Goal: Task Accomplishment & Management: Use online tool/utility

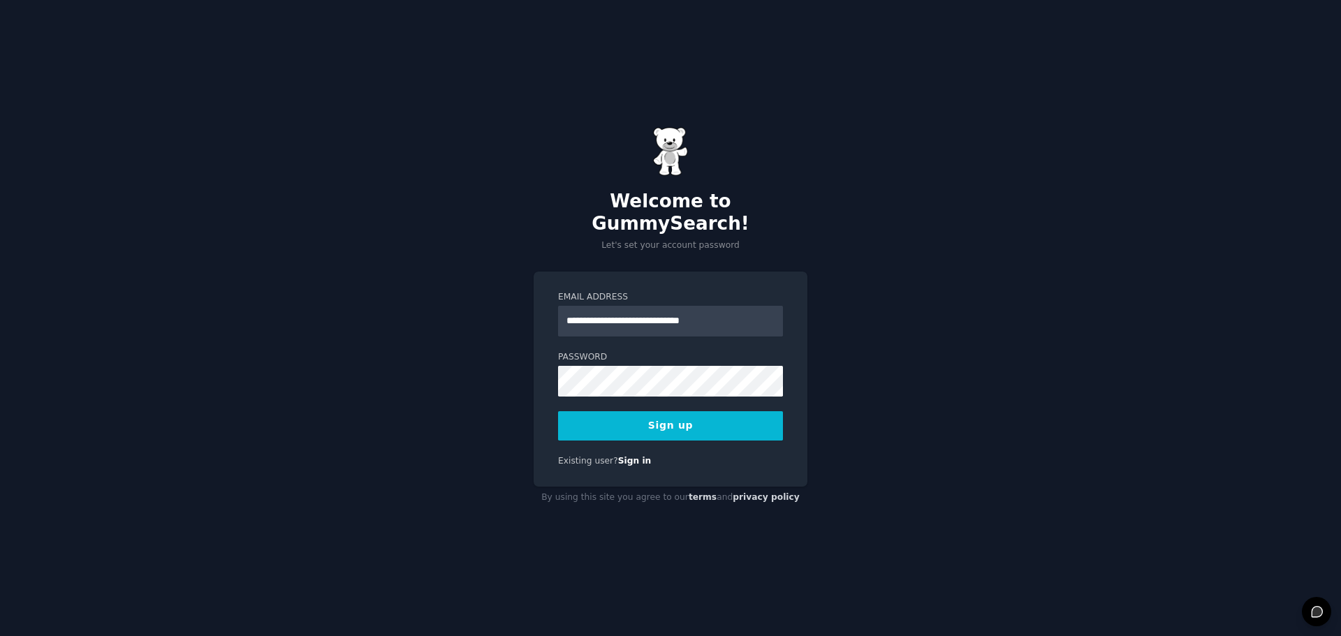
type input "**********"
click at [558, 411] on button "Sign up" at bounding box center [670, 425] width 225 height 29
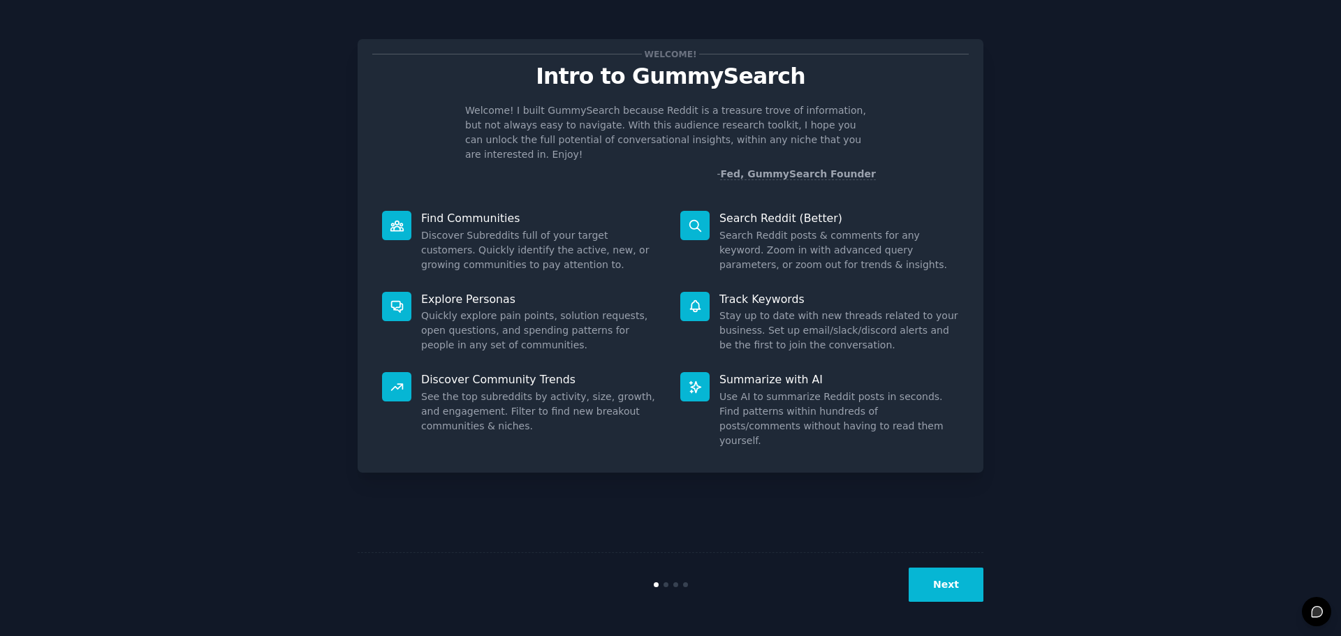
click at [971, 586] on button "Next" at bounding box center [945, 585] width 75 height 34
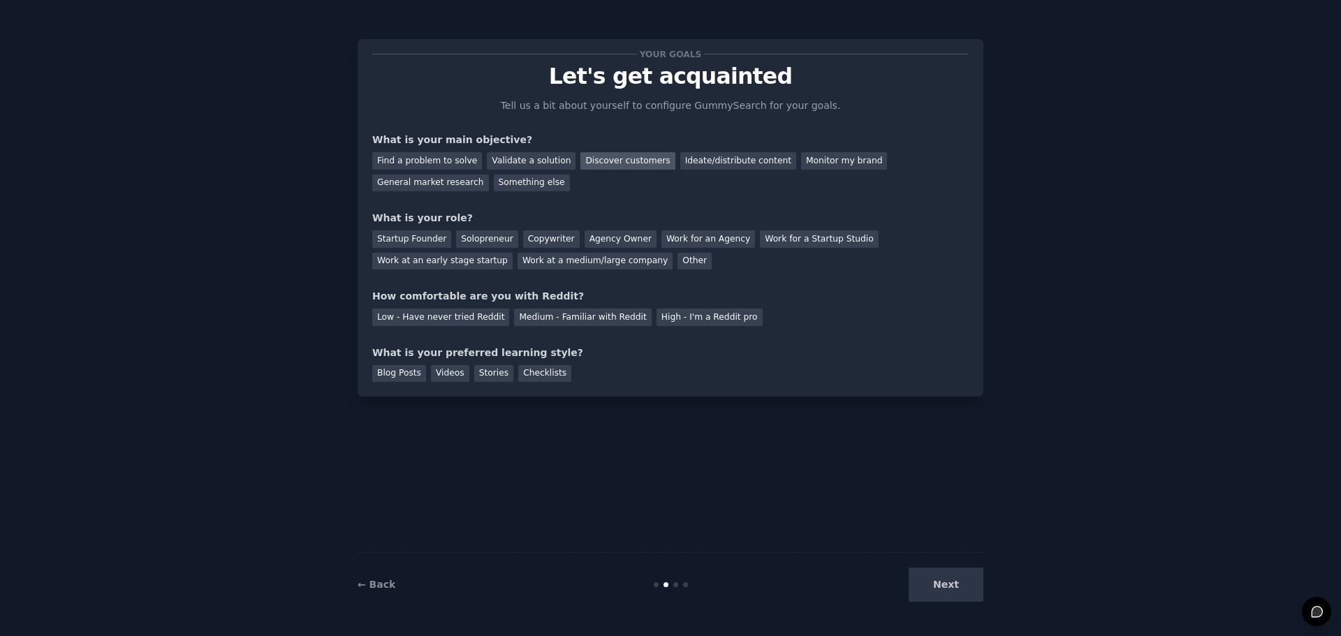
click at [605, 157] on div "Discover customers" at bounding box center [627, 160] width 94 height 17
click at [822, 160] on div "Monitor my brand" at bounding box center [844, 160] width 86 height 17
click at [608, 159] on div "Discover customers" at bounding box center [627, 160] width 94 height 17
click at [534, 235] on div "Copywriter" at bounding box center [551, 238] width 57 height 17
click at [599, 314] on div "Medium - Familiar with Reddit" at bounding box center [582, 317] width 137 height 17
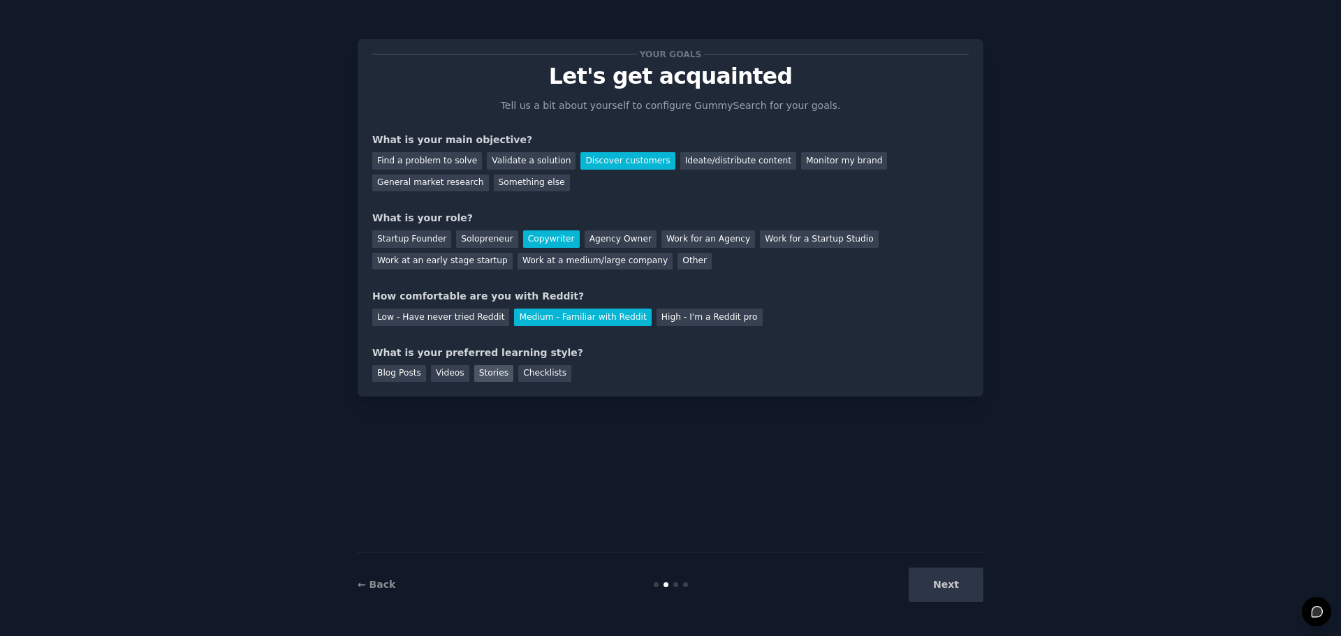
click at [488, 371] on div "Stories" at bounding box center [493, 373] width 39 height 17
click at [524, 371] on div "Checklists" at bounding box center [544, 373] width 53 height 17
click at [614, 369] on div "Blog Posts Videos Stories Checklists" at bounding box center [670, 371] width 596 height 22
click at [917, 570] on button "Next" at bounding box center [945, 585] width 75 height 34
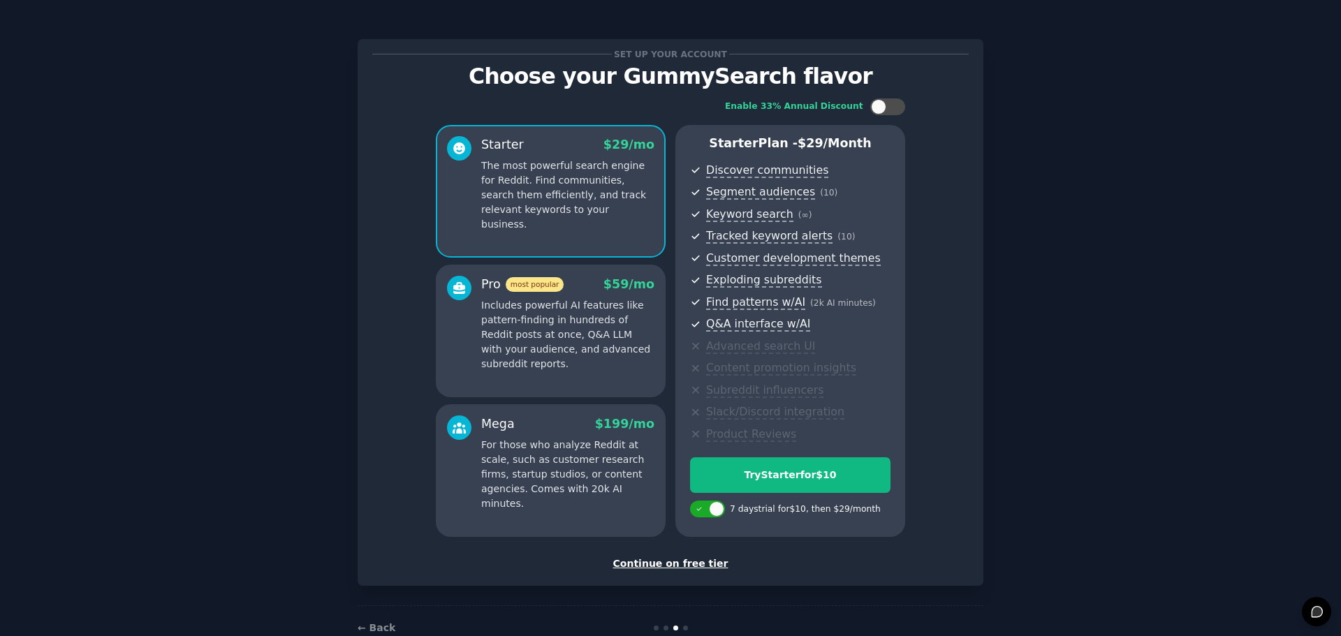
click at [694, 558] on div "Continue on free tier" at bounding box center [670, 563] width 596 height 15
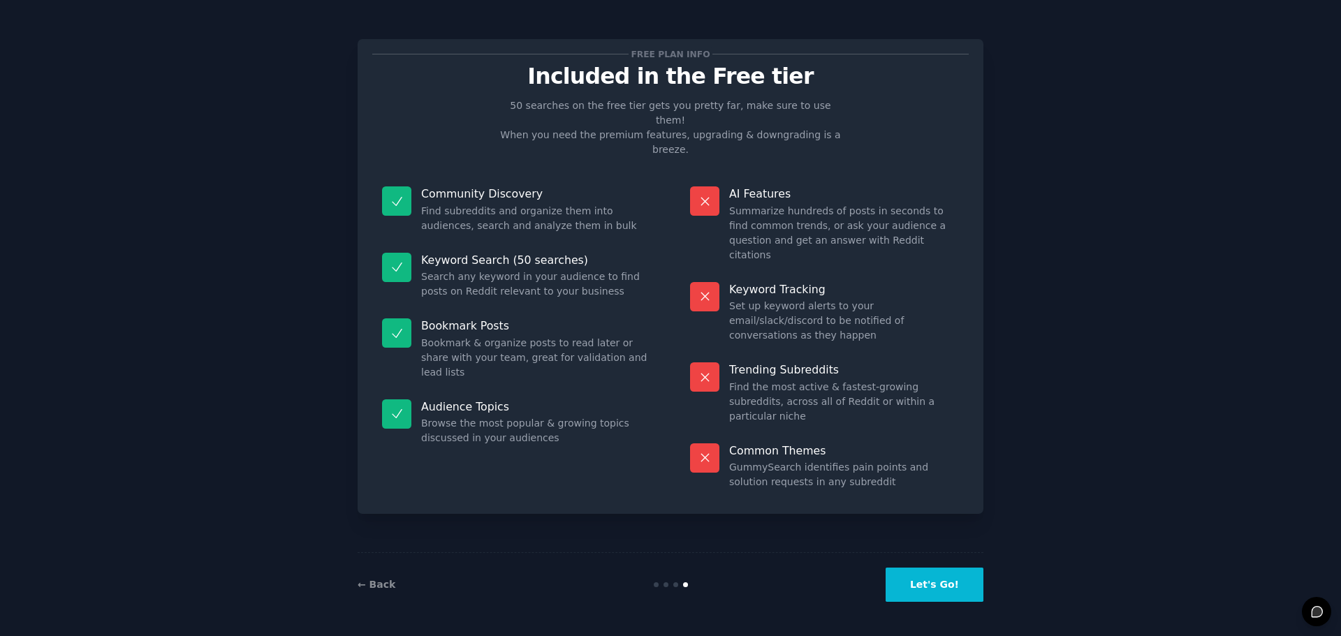
click at [936, 600] on button "Let's Go!" at bounding box center [934, 585] width 98 height 34
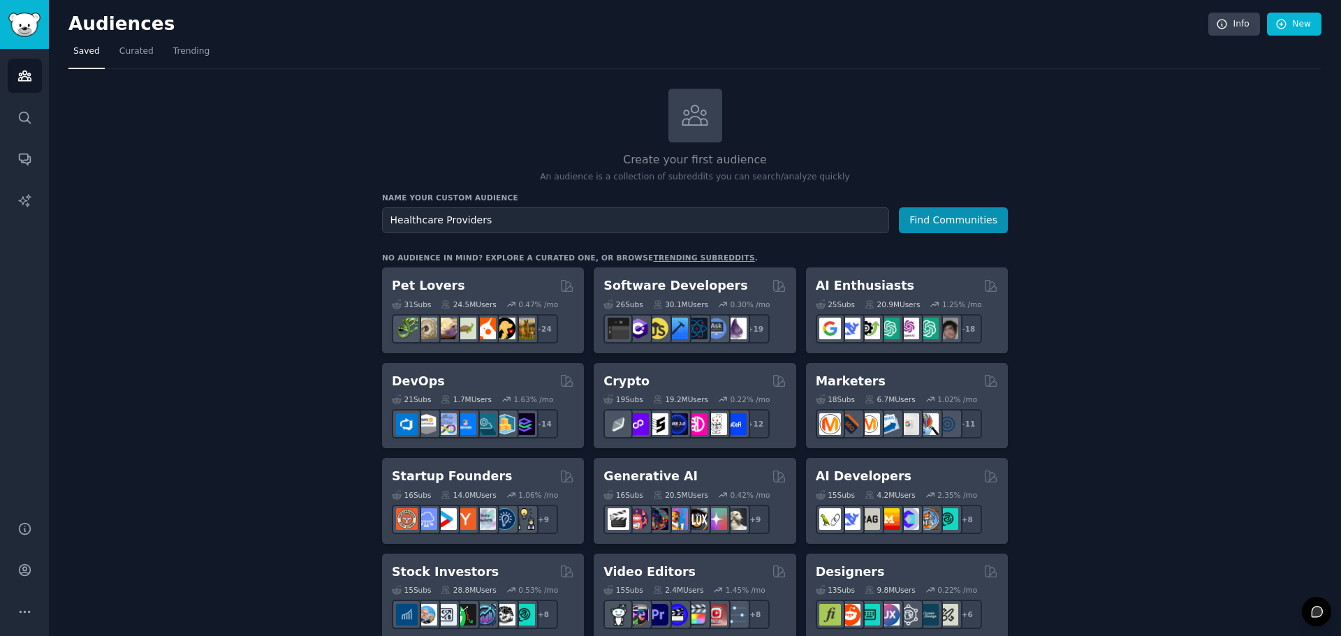
click at [457, 219] on input "Healthcare Providers" at bounding box center [635, 220] width 507 height 26
click at [458, 219] on input "Healthcare Providers" at bounding box center [635, 220] width 507 height 26
type input "Locum Tenens Providers"
click at [960, 212] on button "Find Communities" at bounding box center [953, 220] width 109 height 26
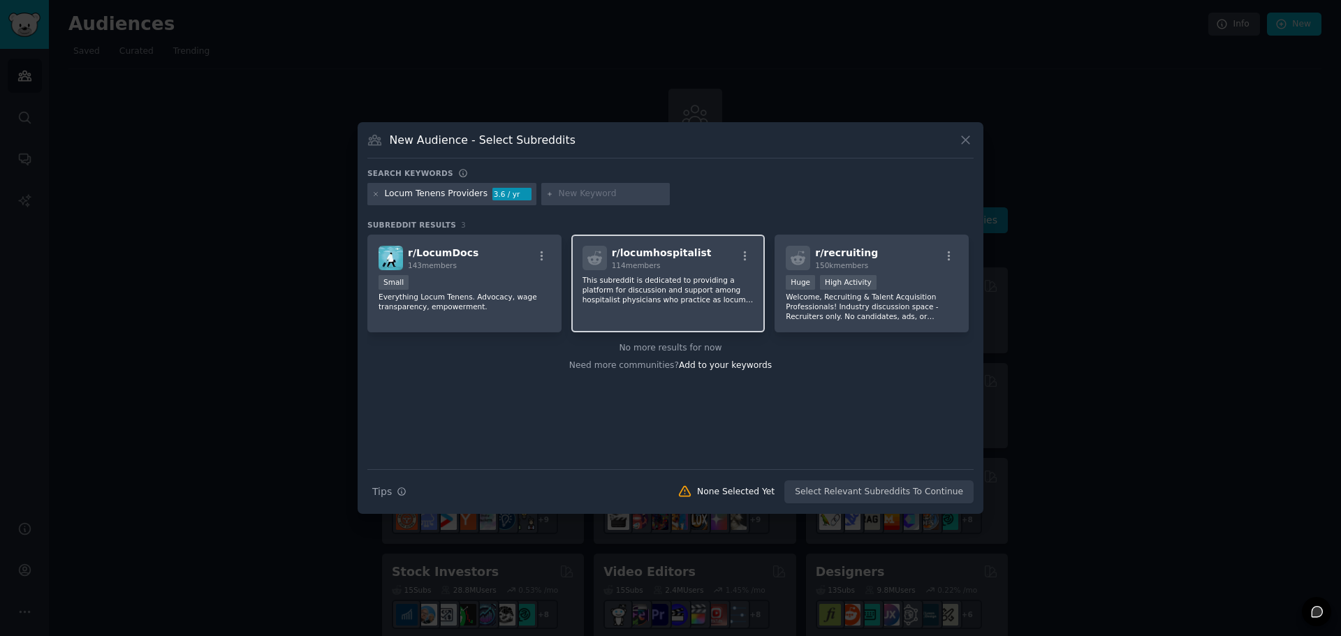
click at [626, 309] on div "r/ locumhospitalist 114 members This subreddit is dedicated to providing a plat…" at bounding box center [668, 284] width 194 height 98
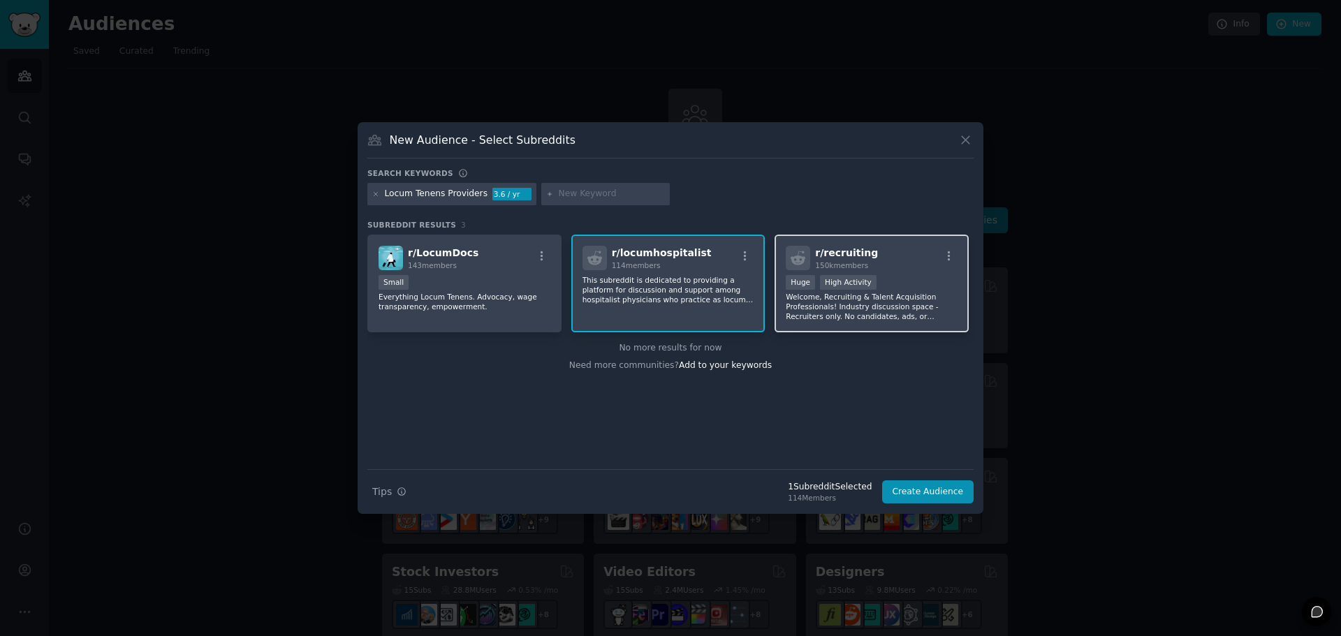
click at [876, 304] on p "Welcome, Recruiting & Talent Acquisition Professionals! Industry discussion spa…" at bounding box center [871, 306] width 172 height 29
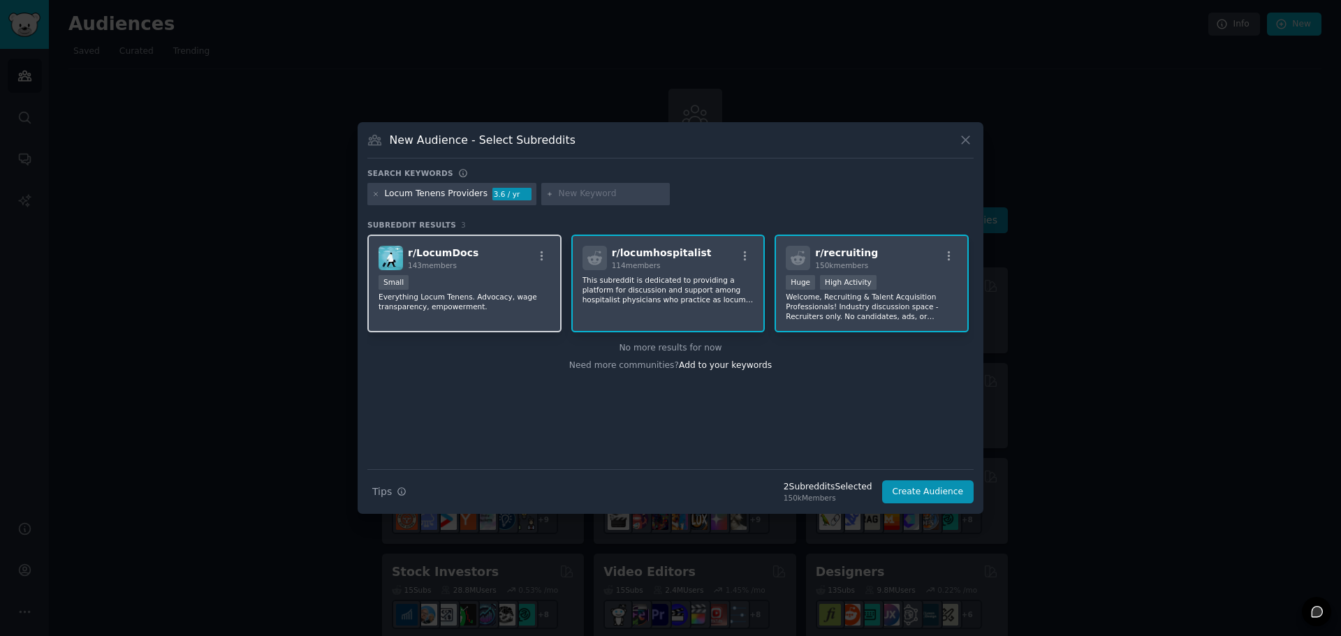
click at [519, 310] on p "Everything Locum Tenens. Advocacy, wage transparency, empowerment." at bounding box center [464, 302] width 172 height 20
click at [908, 498] on button "Create Audience" at bounding box center [928, 492] width 92 height 24
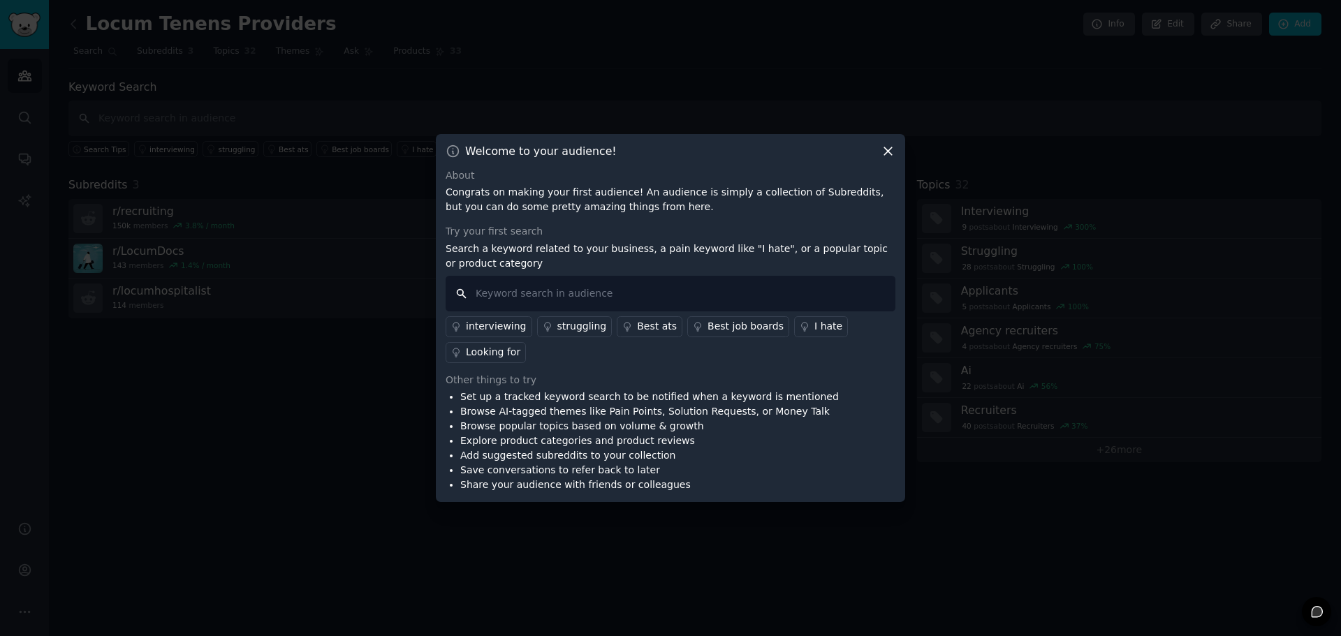
click at [541, 293] on input "text" at bounding box center [670, 294] width 450 height 36
click at [566, 329] on div "struggling" at bounding box center [582, 326] width 50 height 15
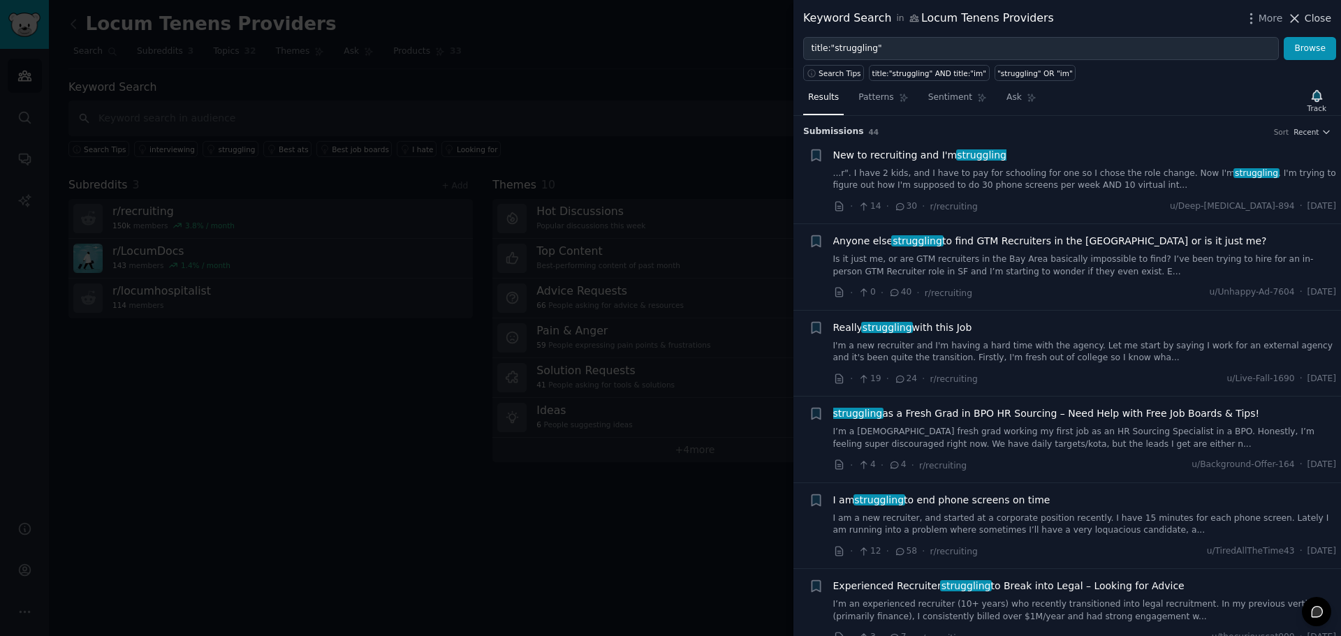
click at [1316, 19] on span "Close" at bounding box center [1317, 18] width 27 height 15
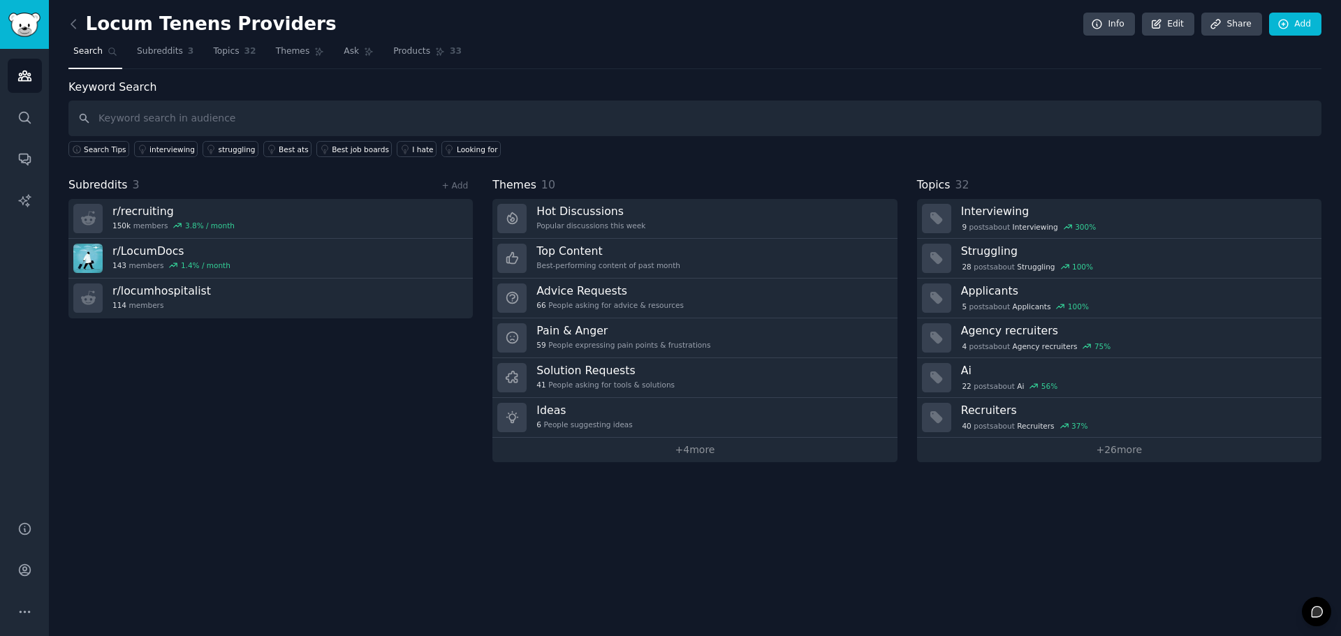
drag, startPoint x: 394, startPoint y: 225, endPoint x: 330, endPoint y: 420, distance: 205.3
click at [330, 420] on div "Subreddits 3 + Add r/ recruiting 150k members 3.8 % / month r/ LocumDocs 143 me…" at bounding box center [270, 320] width 404 height 286
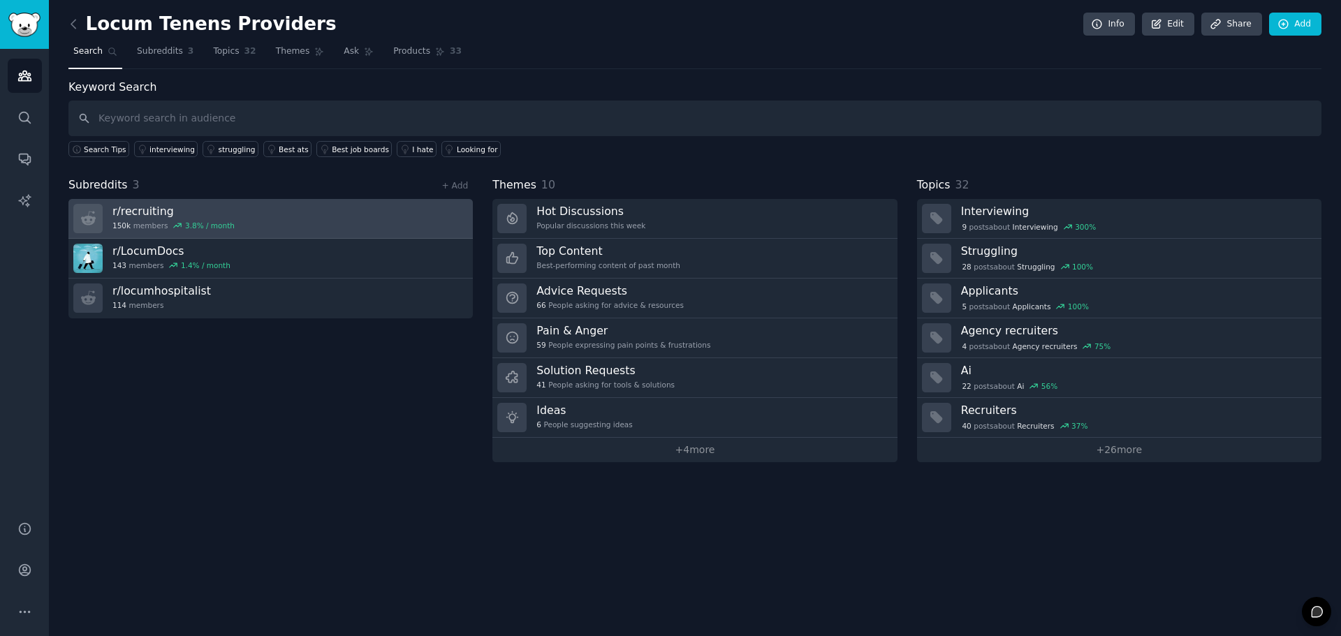
click at [275, 214] on link "r/ recruiting 150k members 3.8 % / month" at bounding box center [270, 219] width 404 height 40
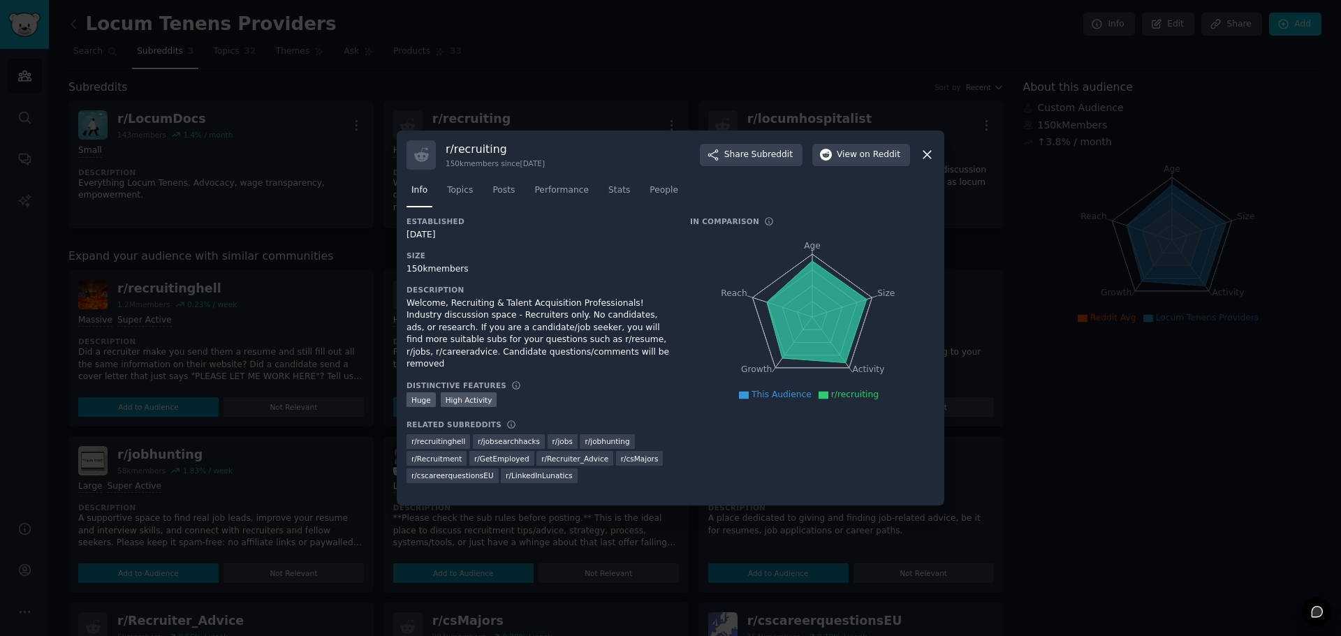
click at [926, 149] on icon at bounding box center [927, 154] width 15 height 15
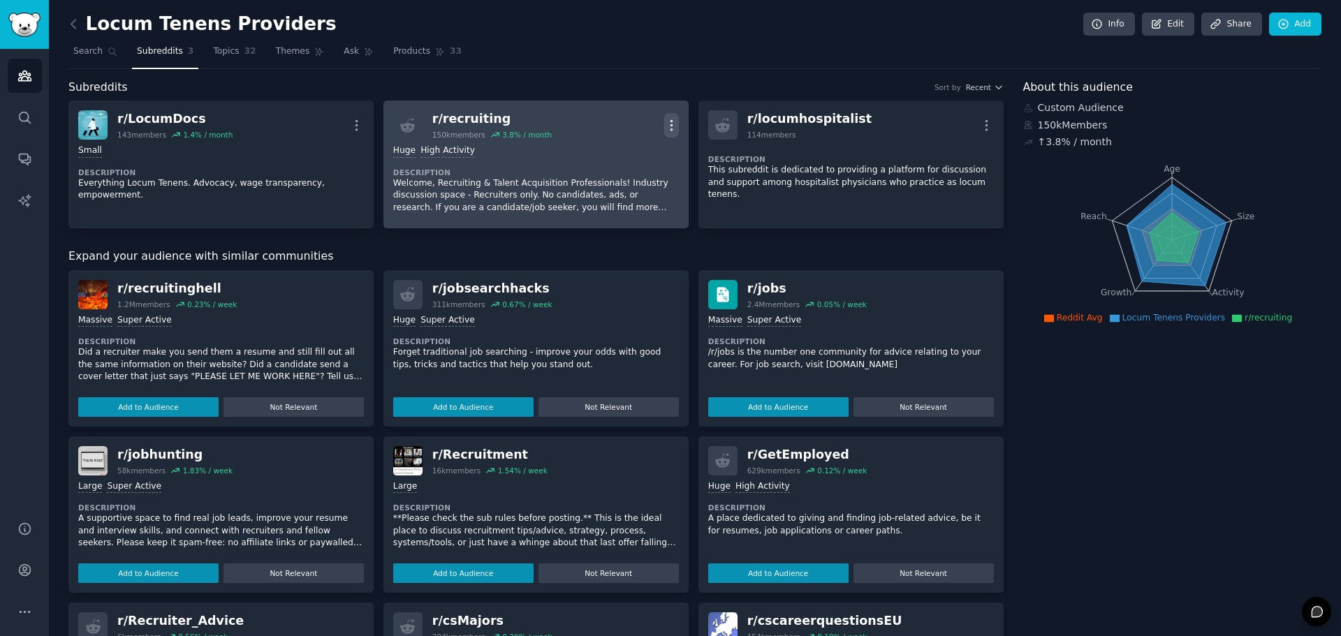
click at [668, 126] on icon "button" at bounding box center [671, 125] width 15 height 15
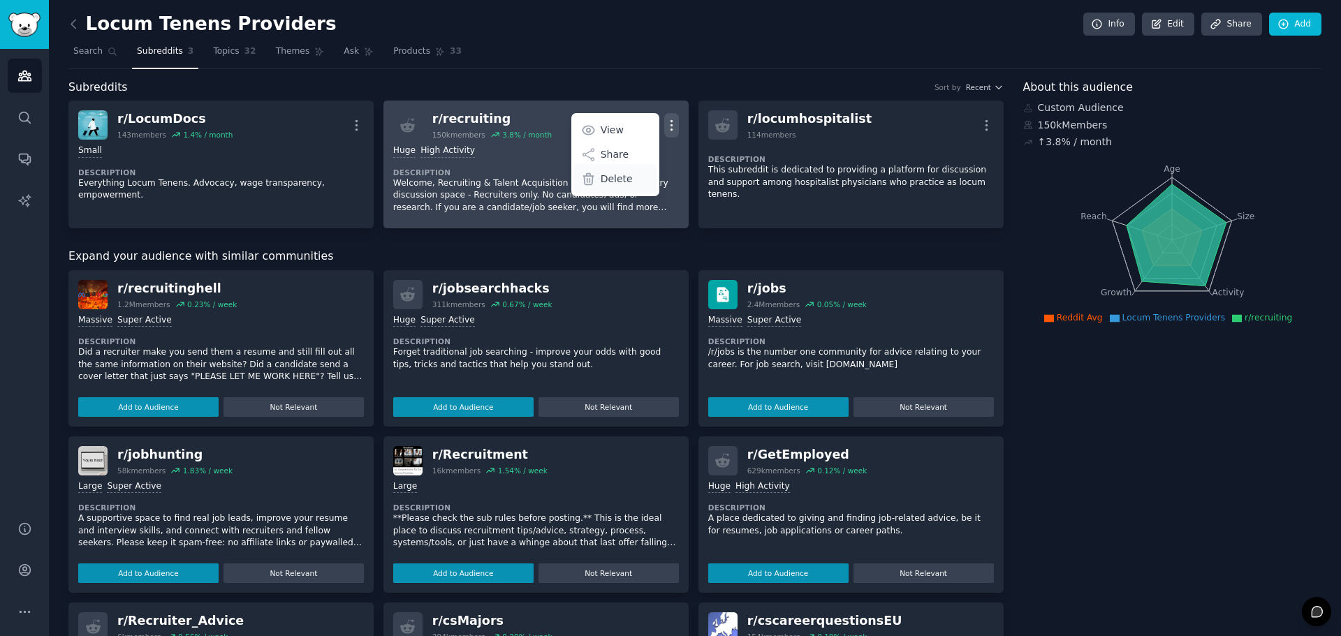
click at [626, 182] on p "Delete" at bounding box center [616, 179] width 32 height 15
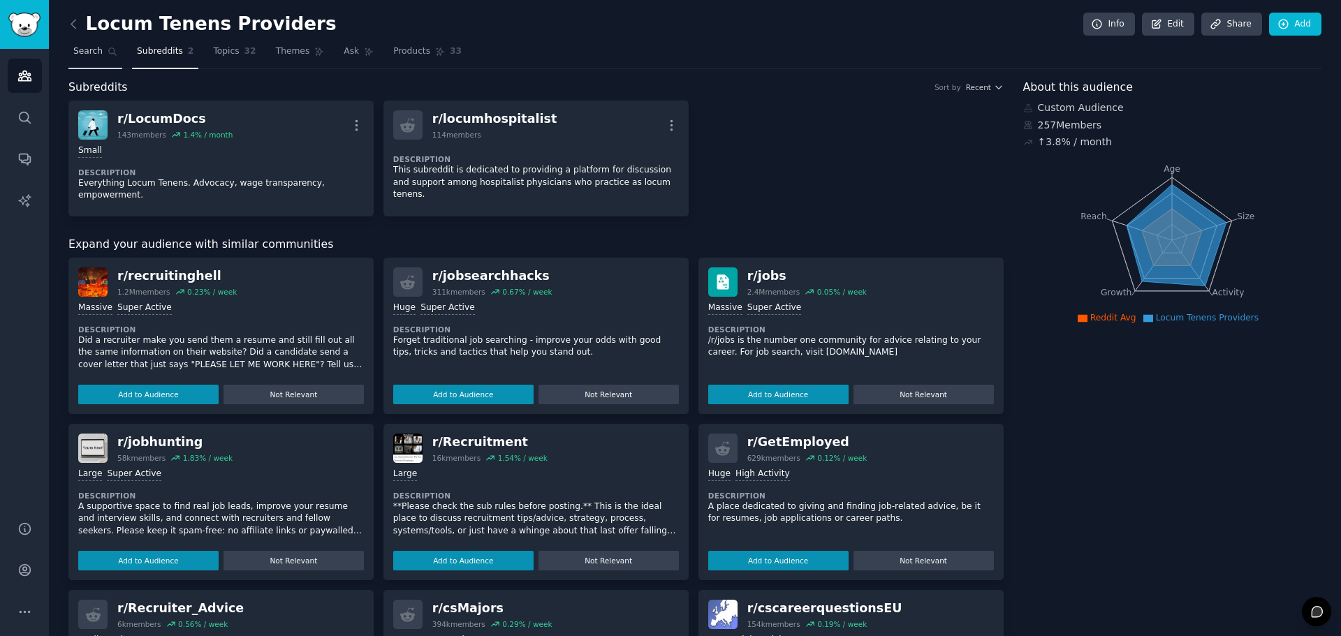
click at [85, 47] on span "Search" at bounding box center [87, 51] width 29 height 13
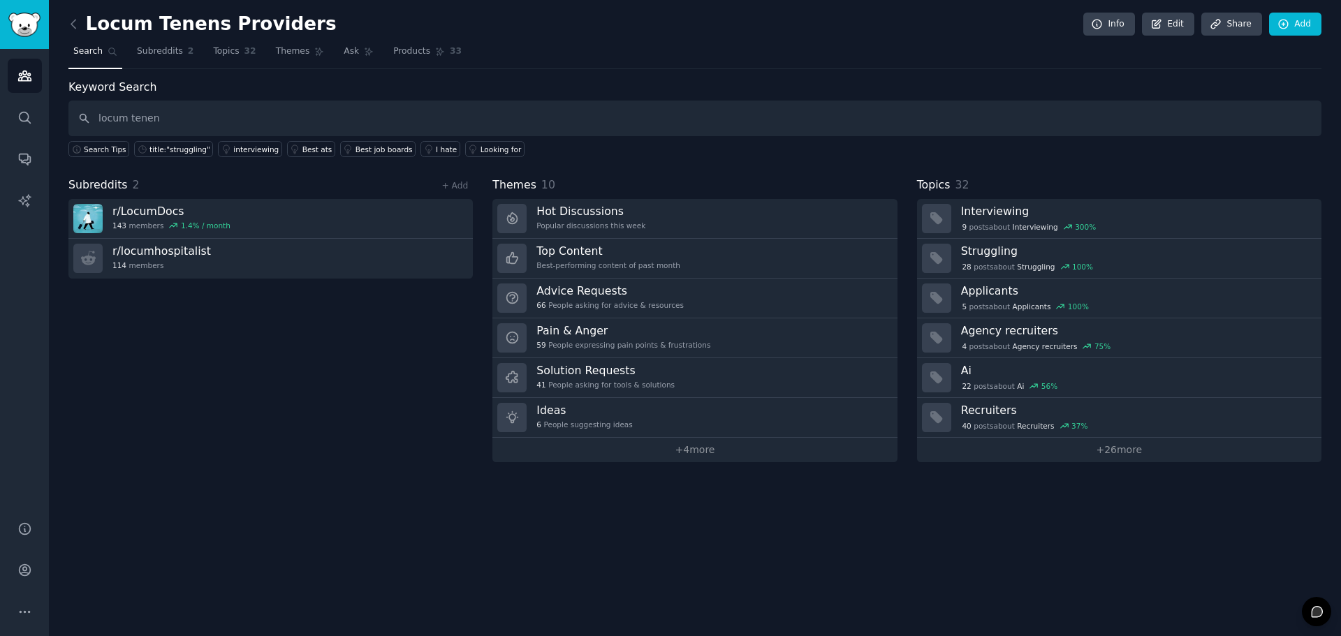
type input "locum tenens"
click at [458, 184] on link "+ Add" at bounding box center [454, 186] width 27 height 10
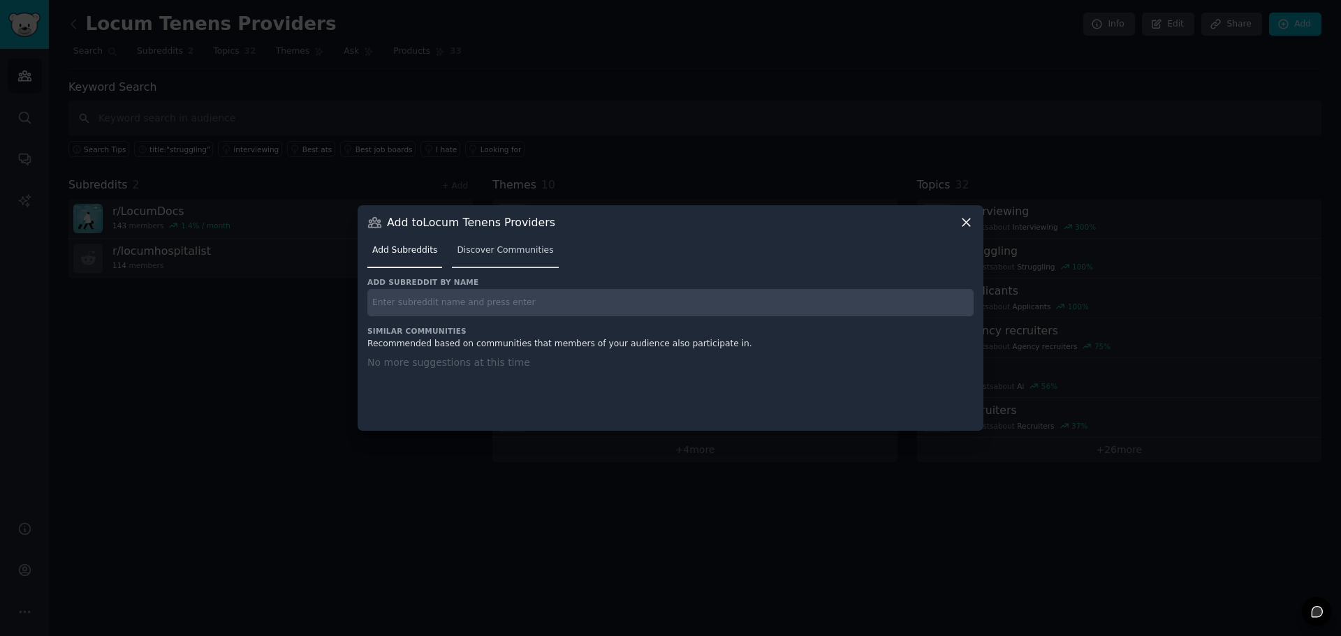
click at [466, 251] on span "Discover Communities" at bounding box center [505, 250] width 96 height 13
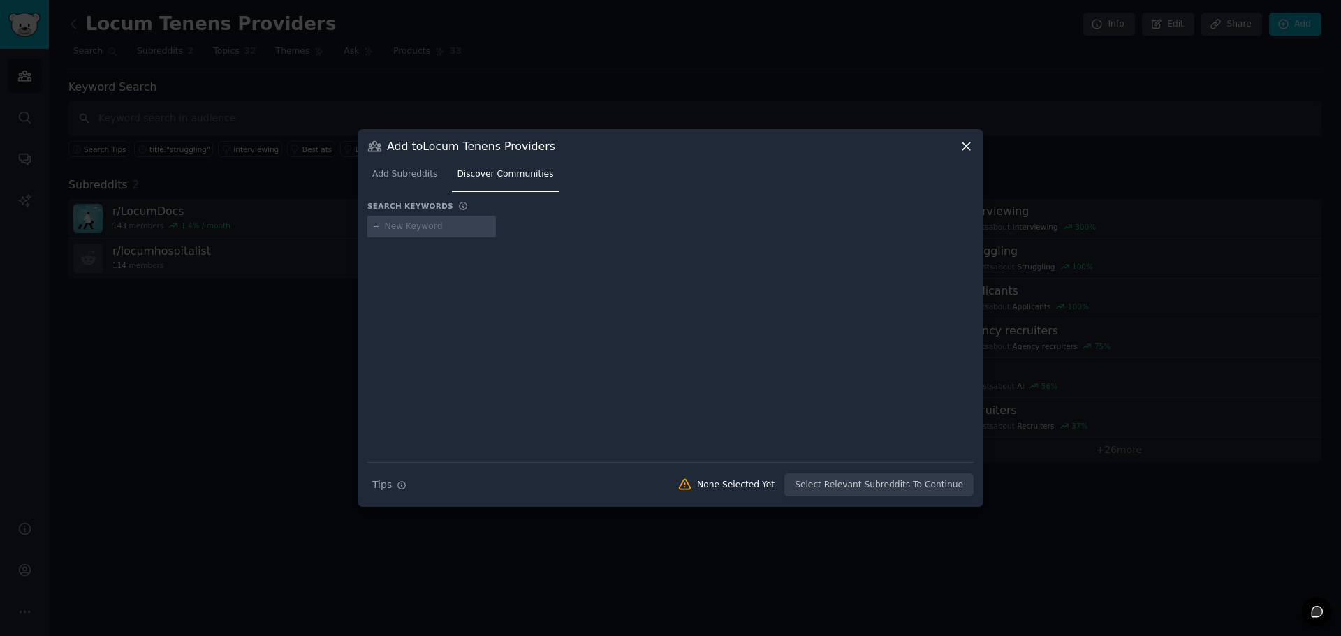
type input "locum tenens"
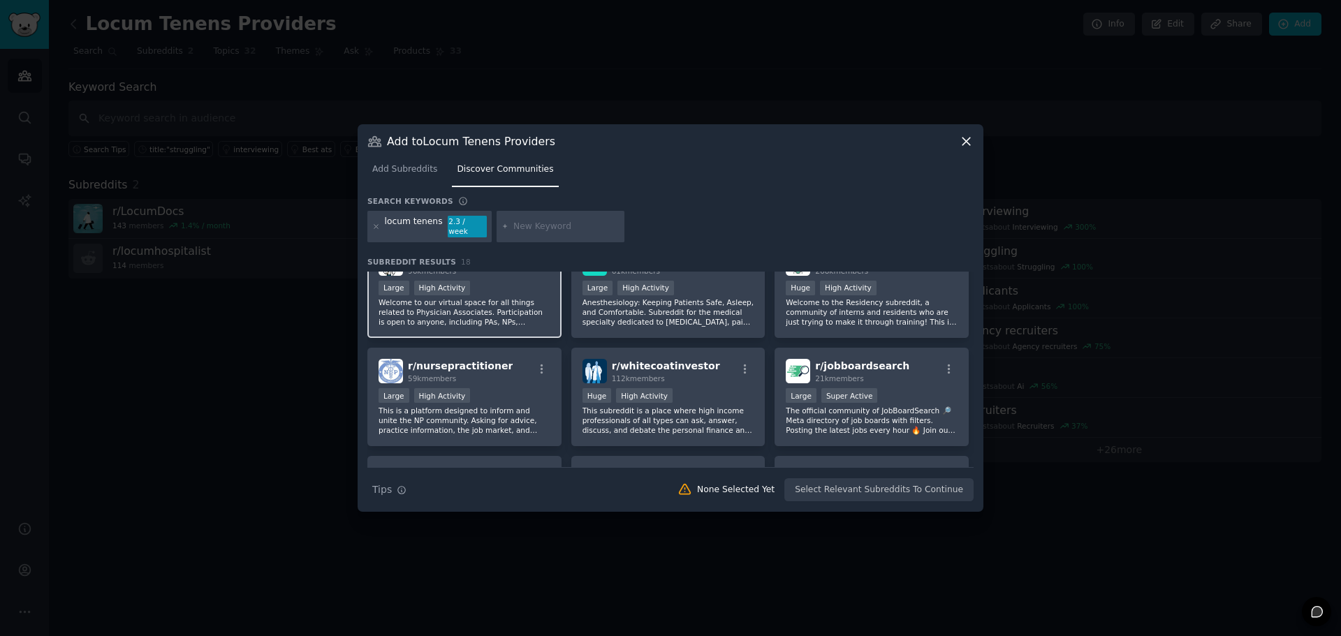
scroll to position [70, 0]
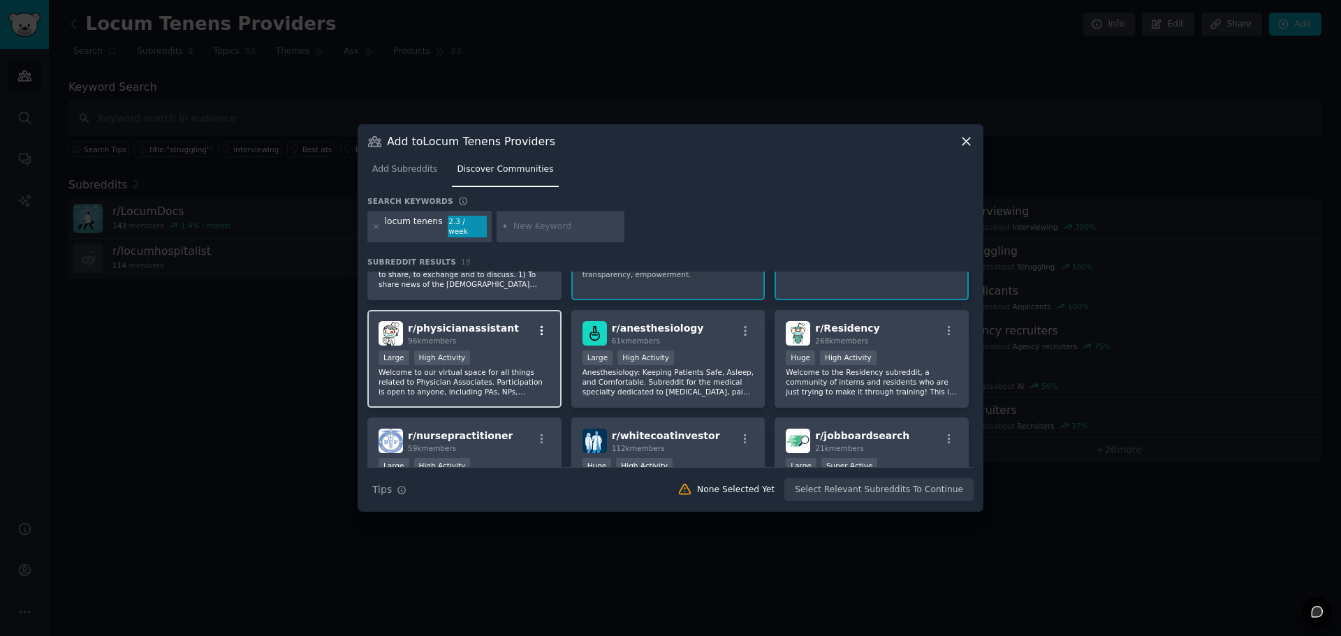
click at [536, 325] on icon "button" at bounding box center [542, 331] width 13 height 13
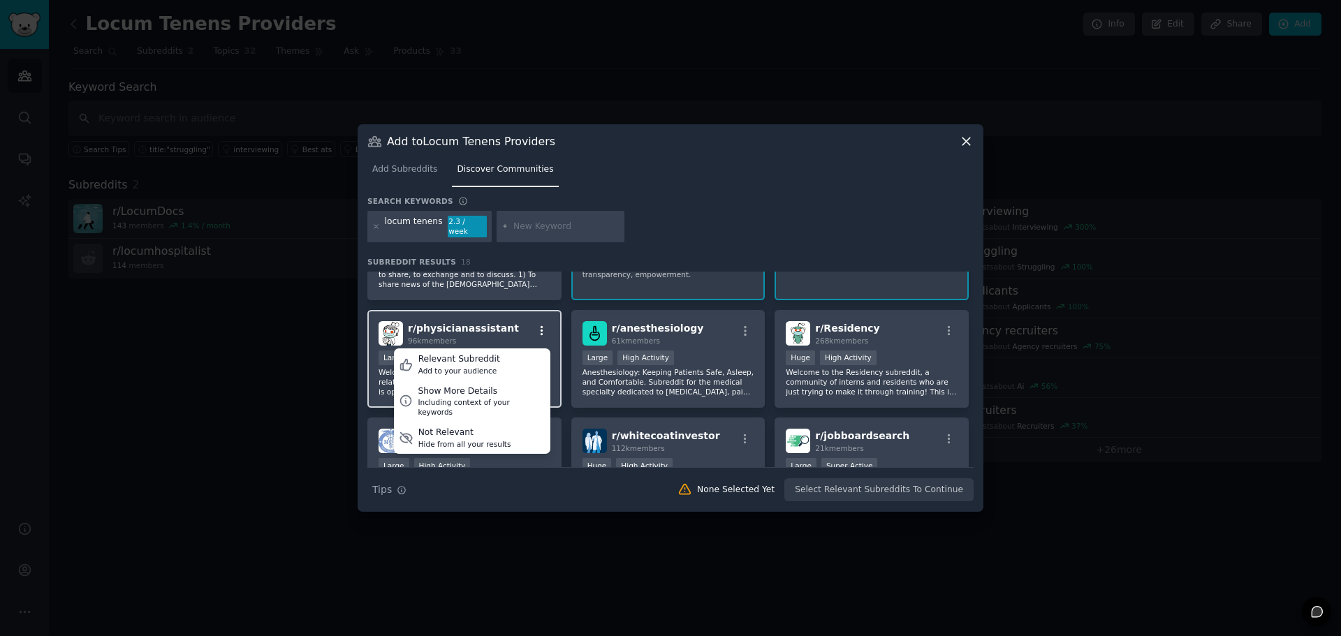
click at [539, 325] on icon "button" at bounding box center [542, 331] width 13 height 13
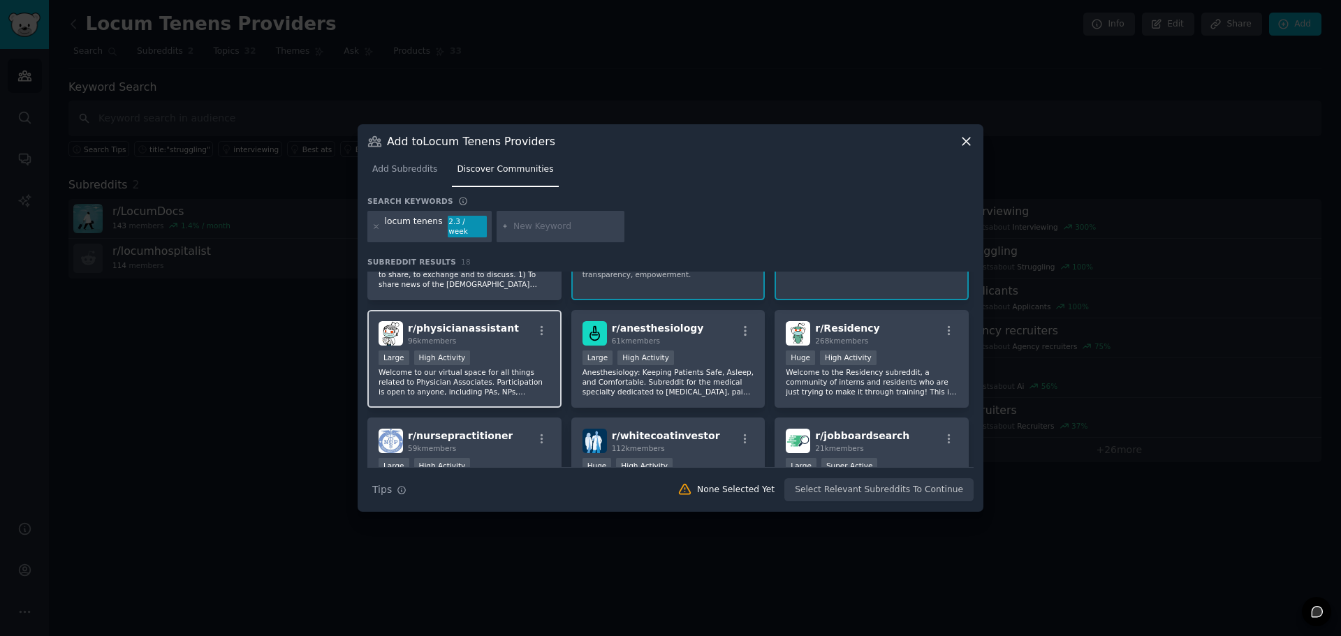
click at [525, 367] on p "Welcome to our virtual space for all things related to Physician Associates. Pa…" at bounding box center [464, 381] width 172 height 29
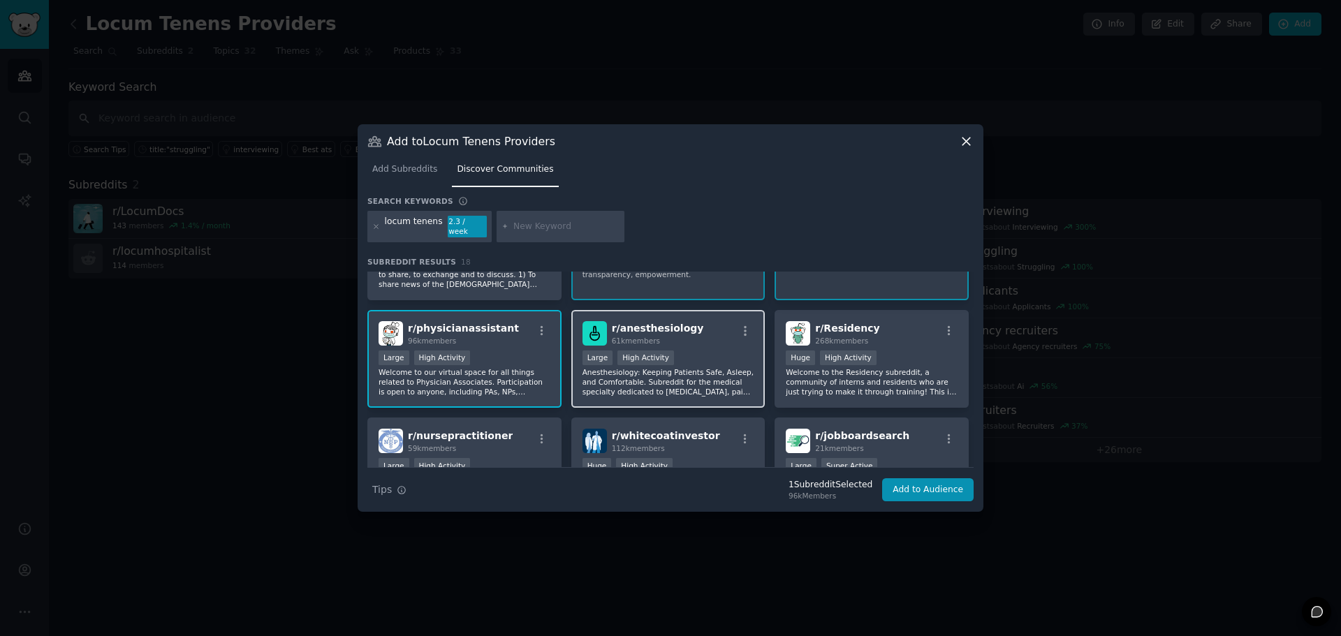
click at [717, 370] on p "Anesthesiology: Keeping Patients Safe, Asleep, and Comfortable. Subreddit for t…" at bounding box center [668, 381] width 172 height 29
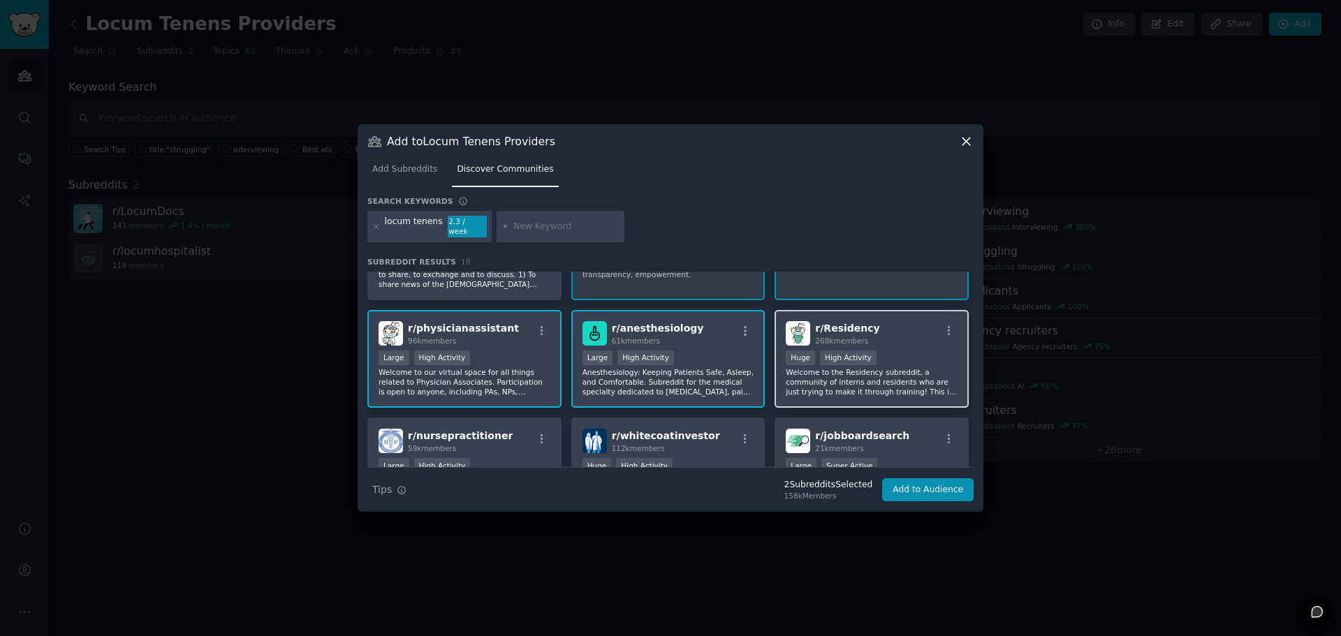
scroll to position [140, 0]
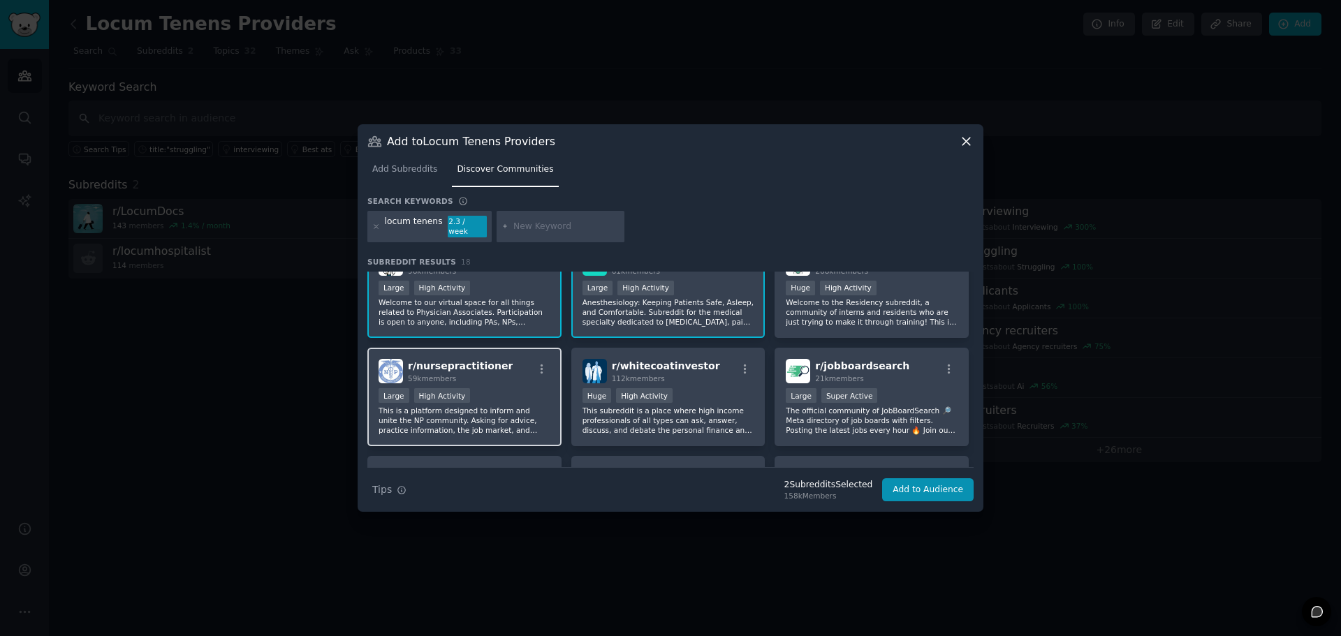
click at [505, 406] on p "This is a platform designed to inform and unite the NP community. Asking for ad…" at bounding box center [464, 420] width 172 height 29
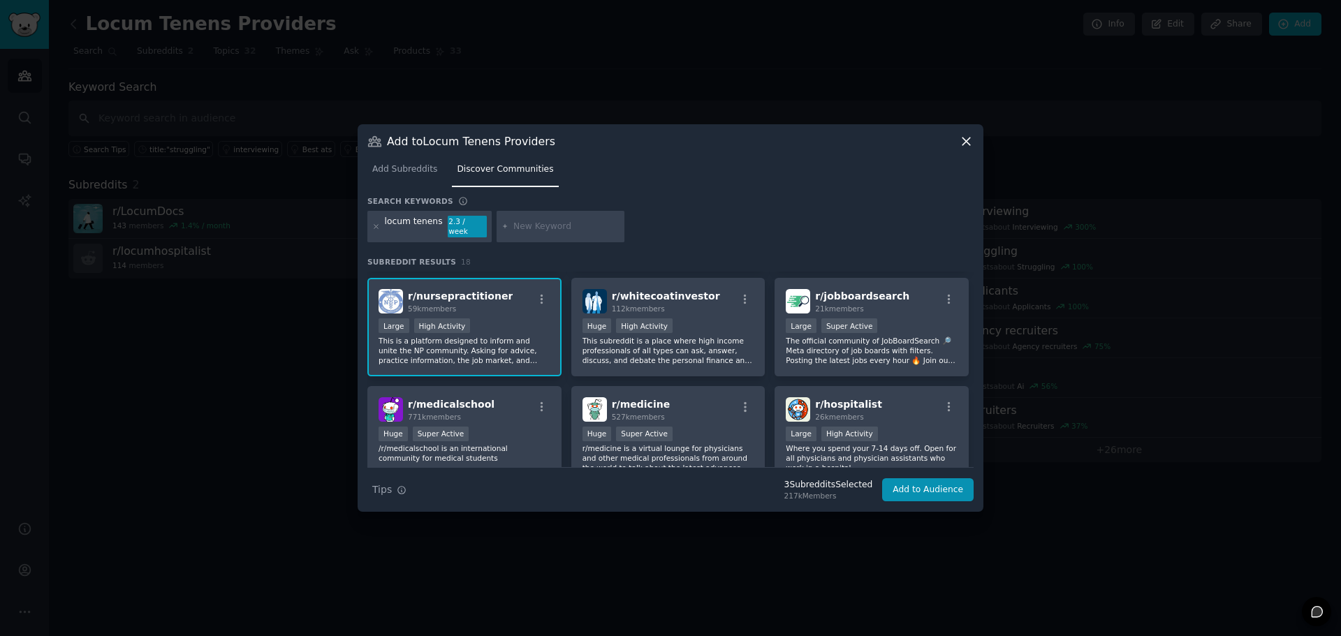
scroll to position [279, 0]
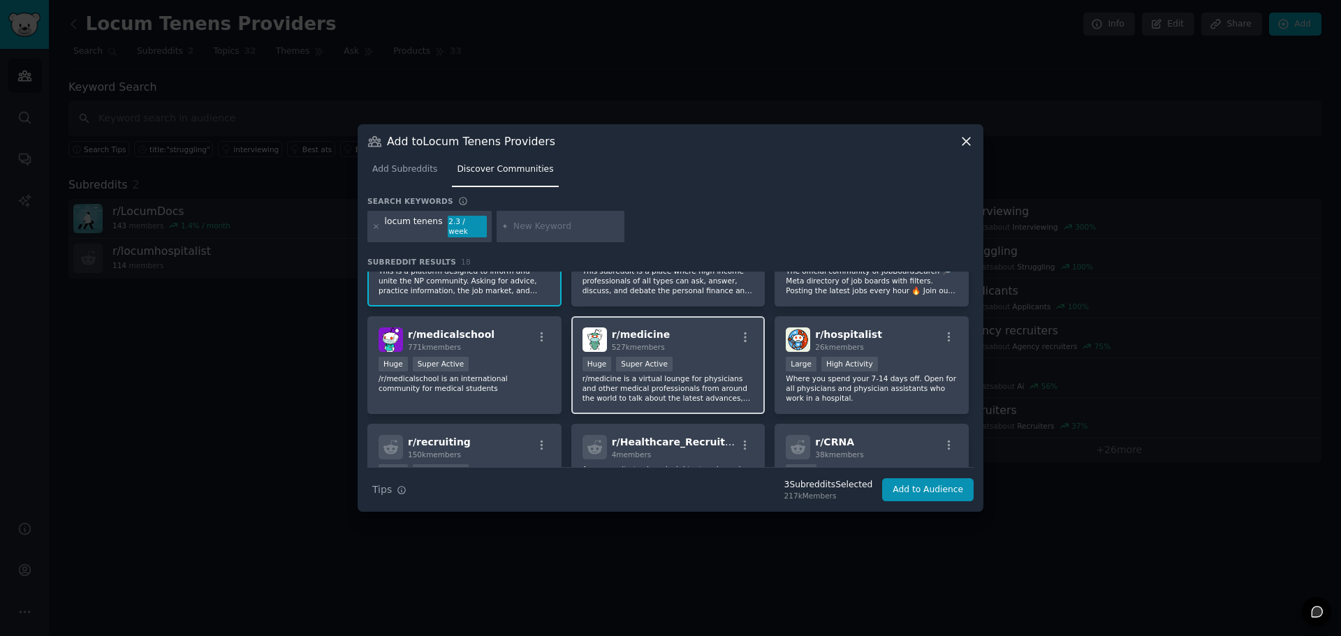
click at [674, 386] on p "r/medicine is a virtual lounge for physicians and other medical professionals f…" at bounding box center [668, 388] width 172 height 29
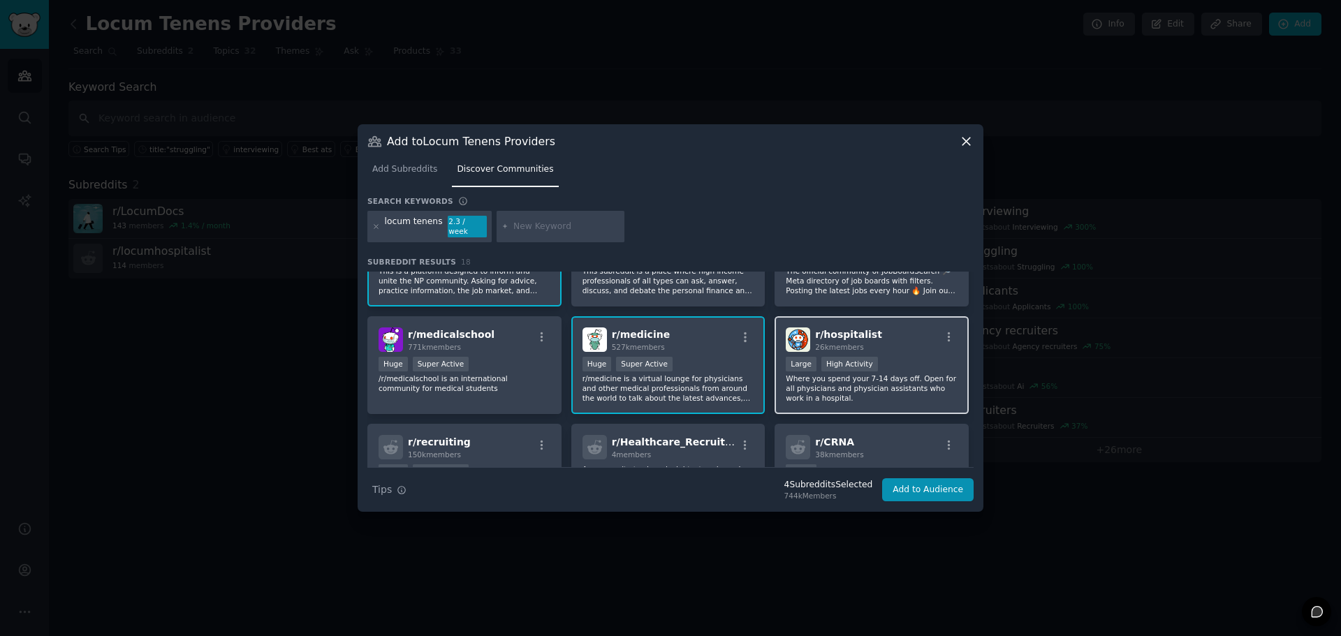
scroll to position [349, 0]
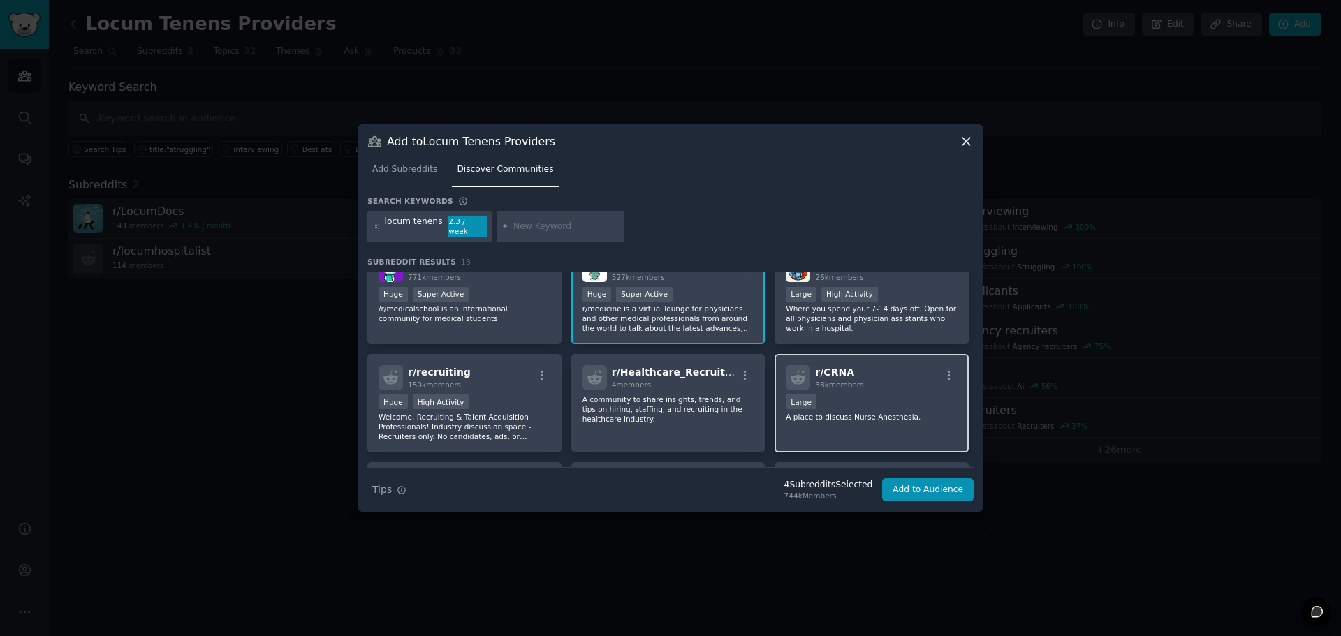
click at [820, 418] on div "r/ CRNA 38k members Large A place to discuss Nurse Anesthesia." at bounding box center [871, 403] width 194 height 98
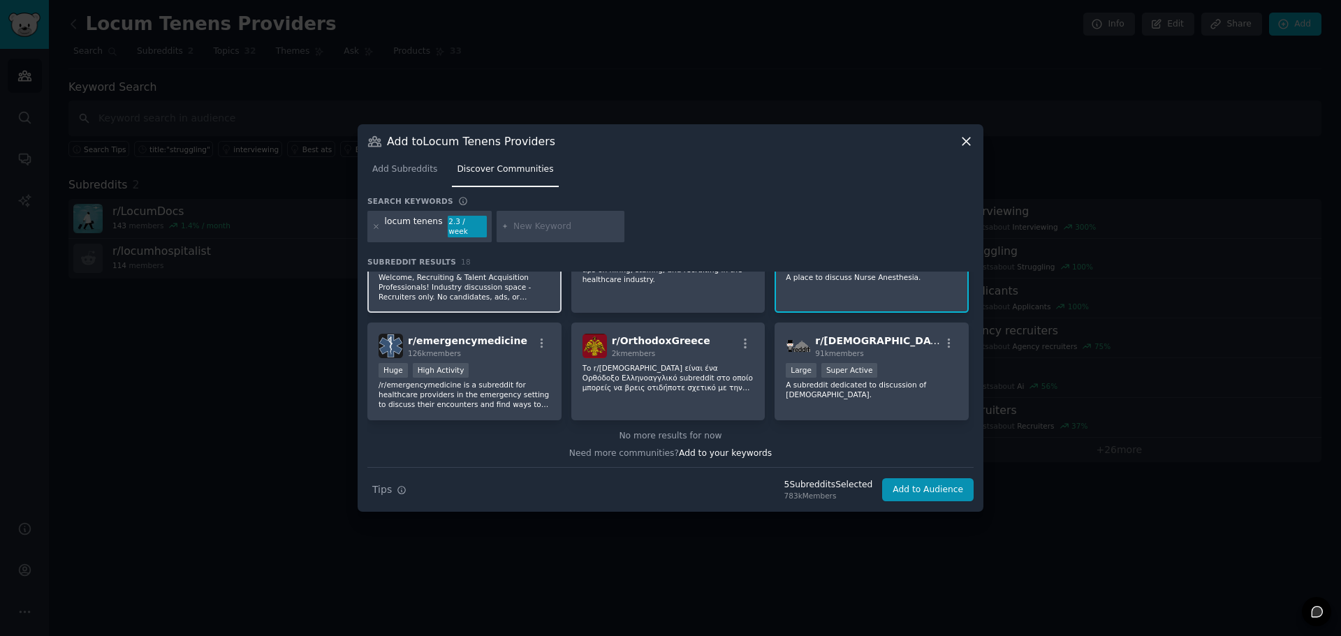
scroll to position [491, 0]
click at [518, 401] on p "/r/emergencymedicine is a subreddit for healthcare providers in the emergency s…" at bounding box center [464, 392] width 172 height 29
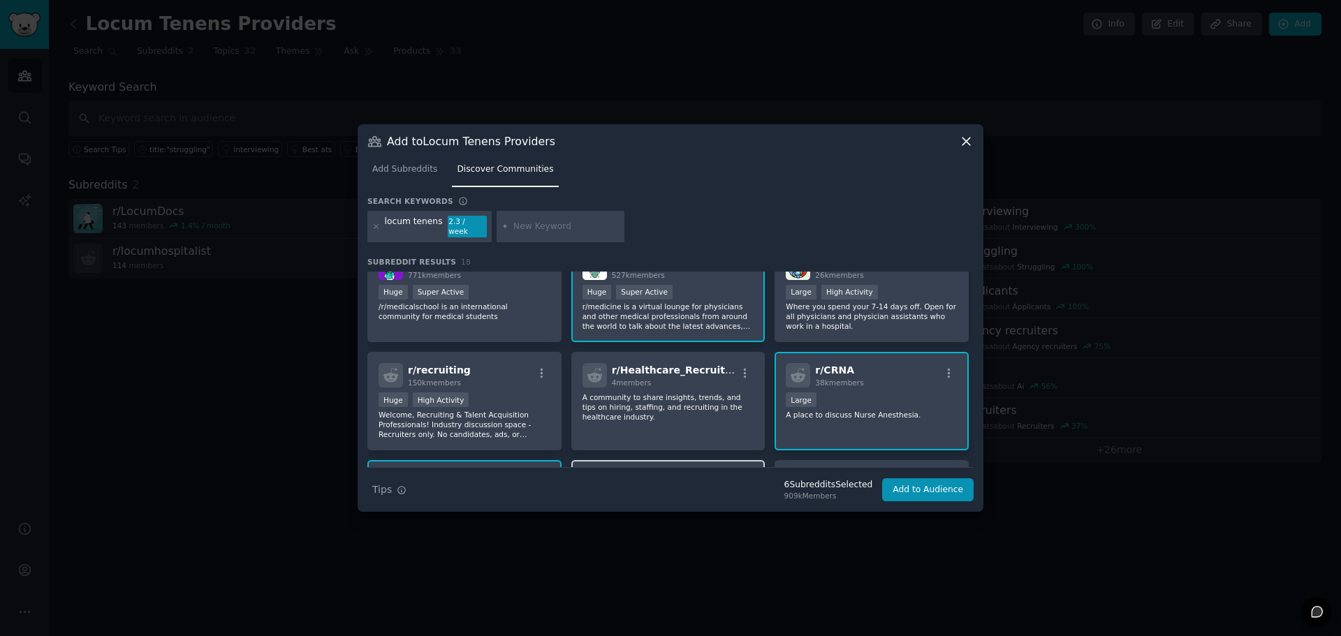
scroll to position [281, 0]
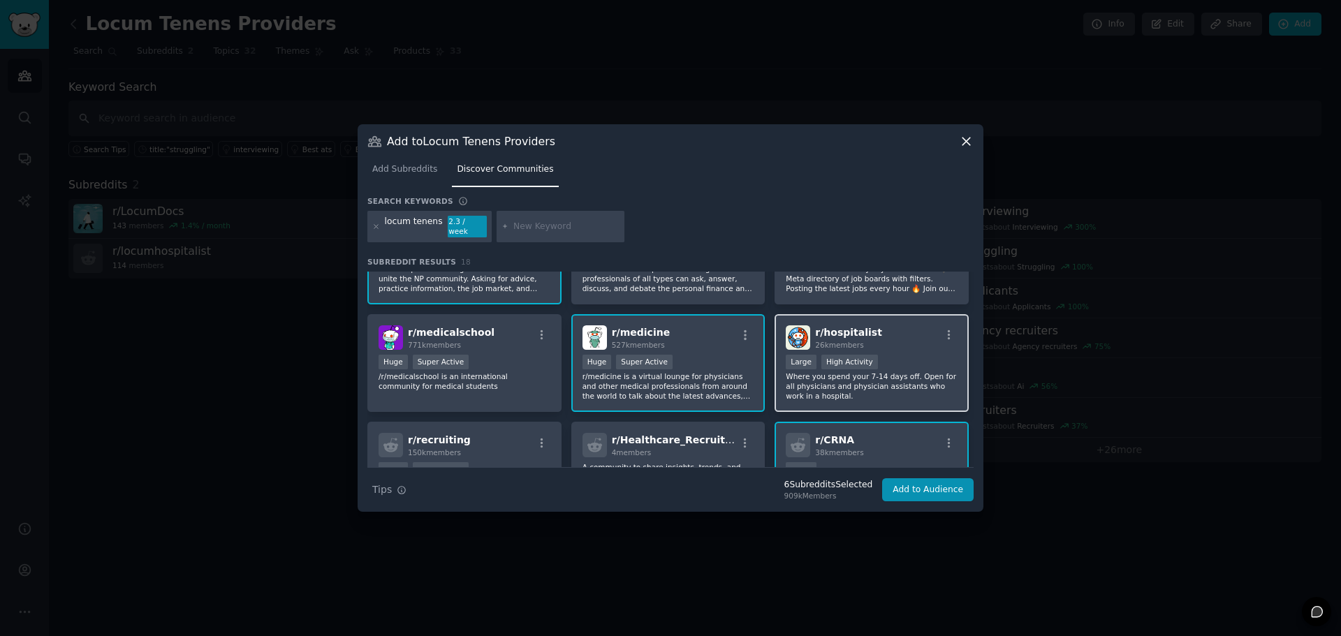
click at [936, 384] on p "Where you spend your 7-14 days off. Open for all physicians and physician assis…" at bounding box center [871, 385] width 172 height 29
click at [913, 488] on button "Add to Audience" at bounding box center [927, 490] width 91 height 24
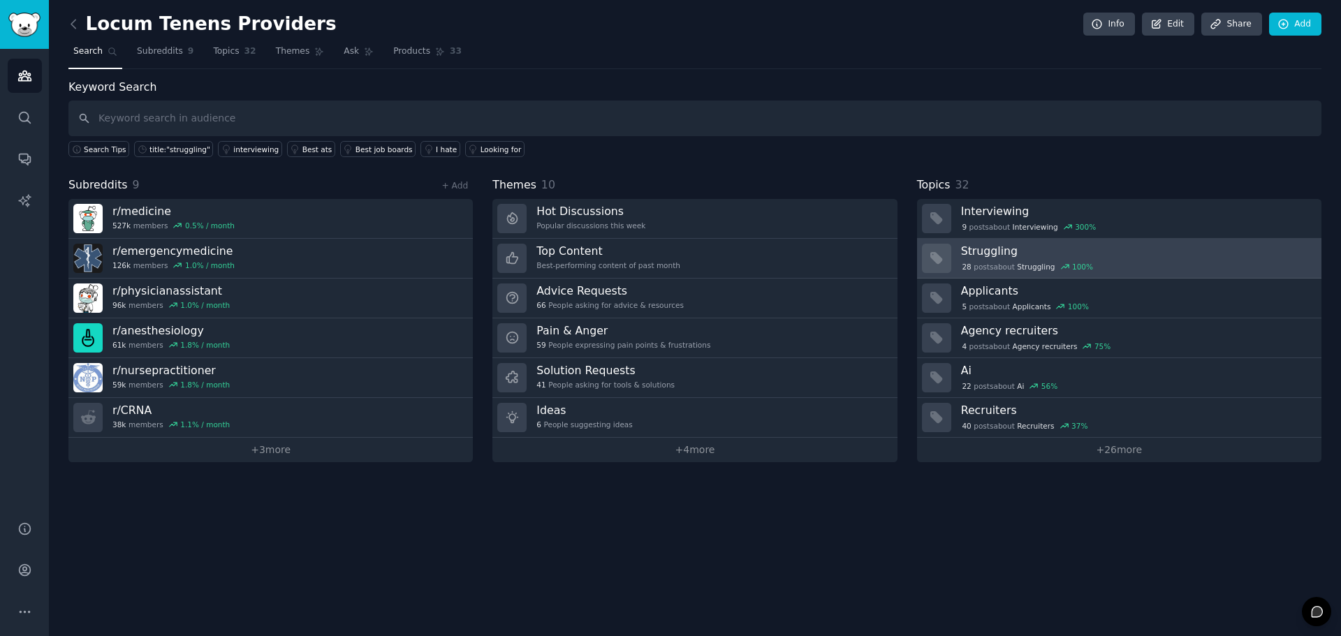
click at [1103, 260] on div "28 post s about Struggling 100 %" at bounding box center [1136, 266] width 350 height 13
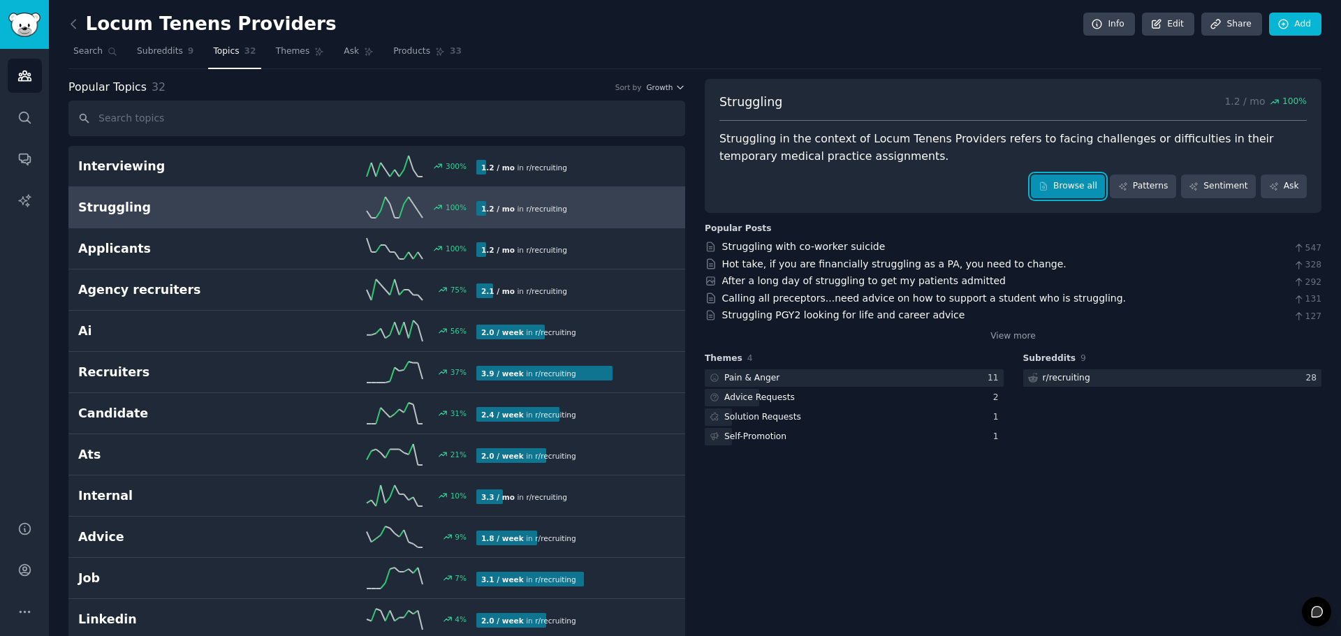
click at [1058, 186] on link "Browse all" at bounding box center [1068, 187] width 75 height 24
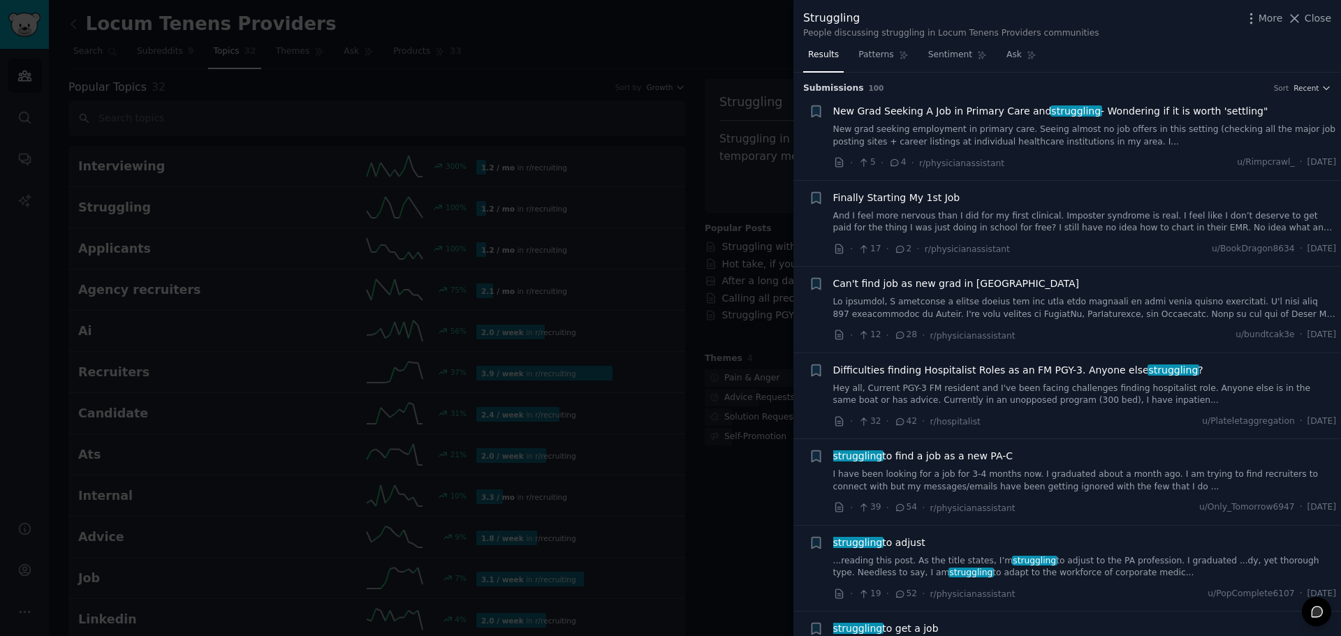
click at [1079, 386] on link "Hey all, Current PGY-3 FM resident and I've been facing challenges finding hosp…" at bounding box center [1084, 395] width 503 height 24
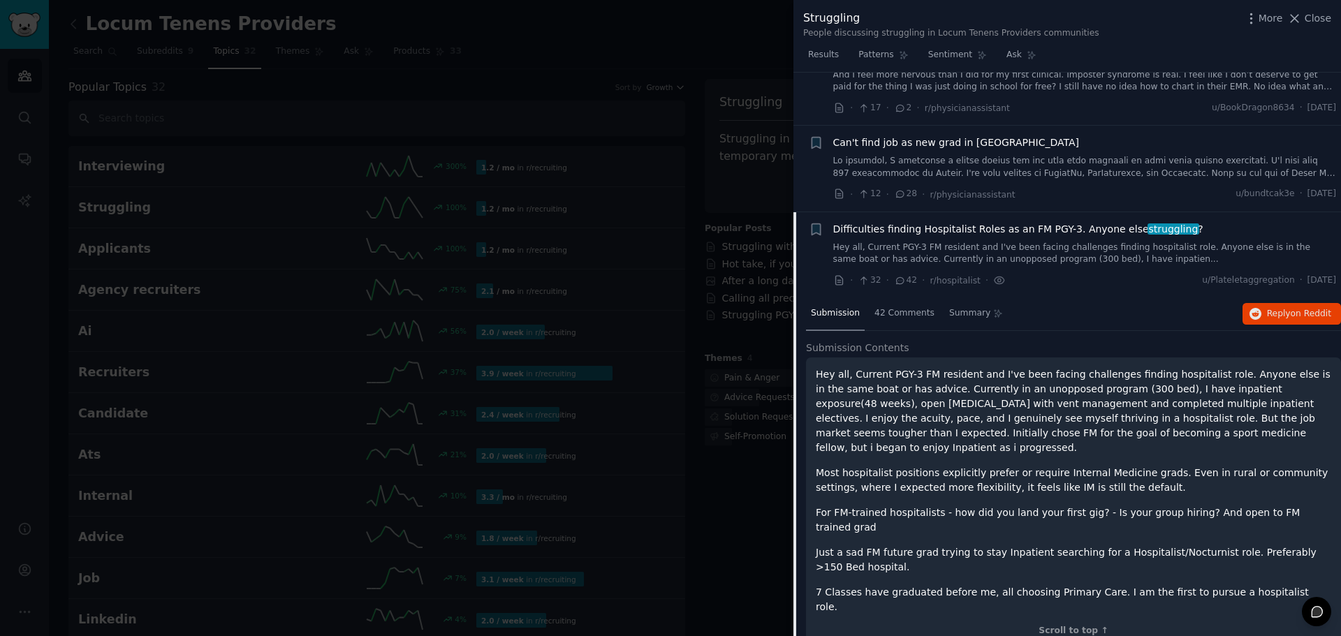
scroll to position [71, 0]
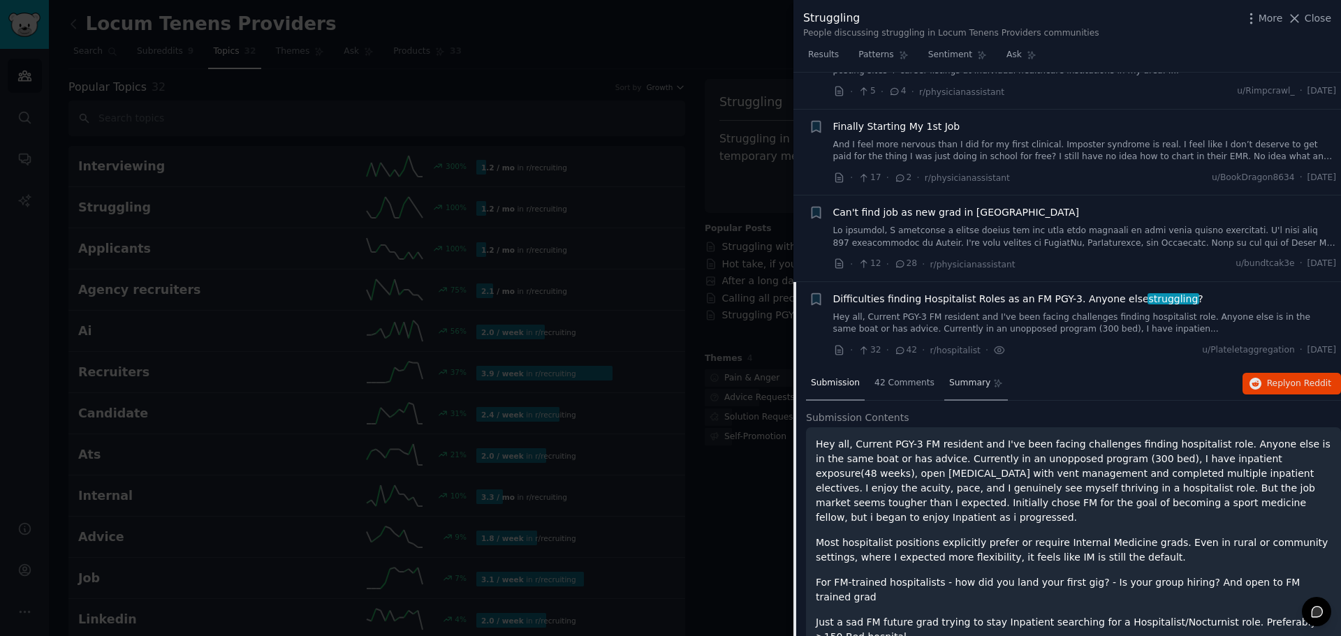
click at [952, 383] on span "Summary" at bounding box center [969, 383] width 41 height 13
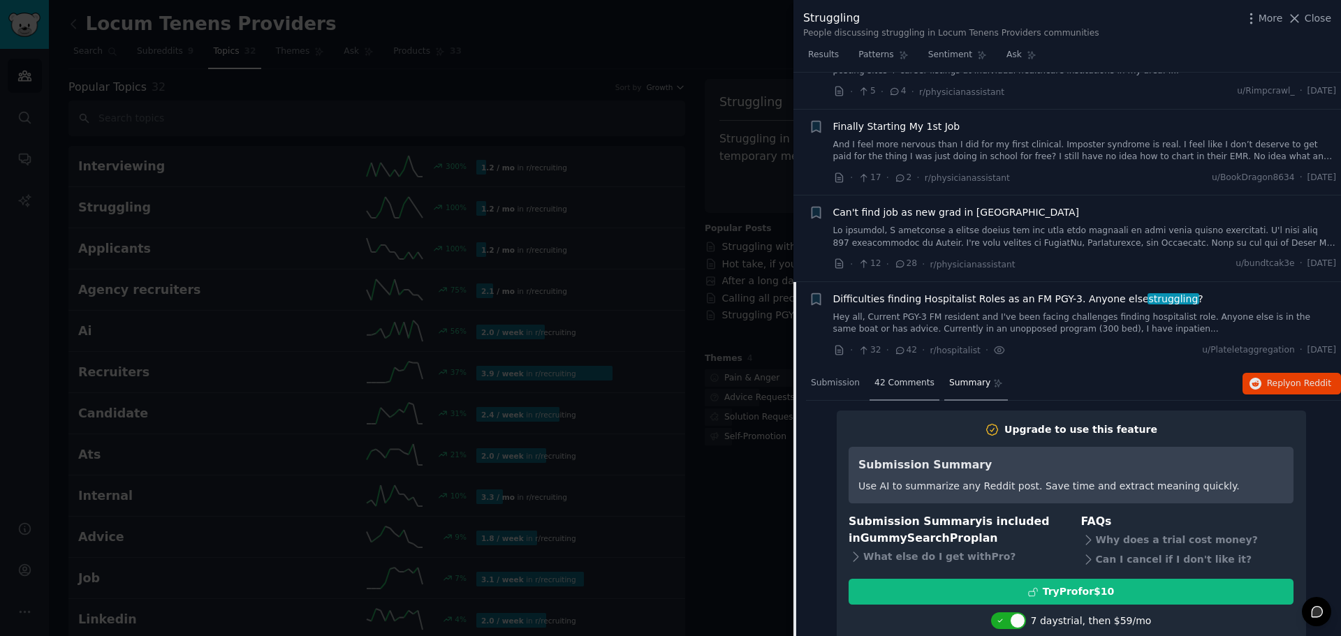
click at [906, 385] on span "42 Comments" at bounding box center [904, 383] width 60 height 13
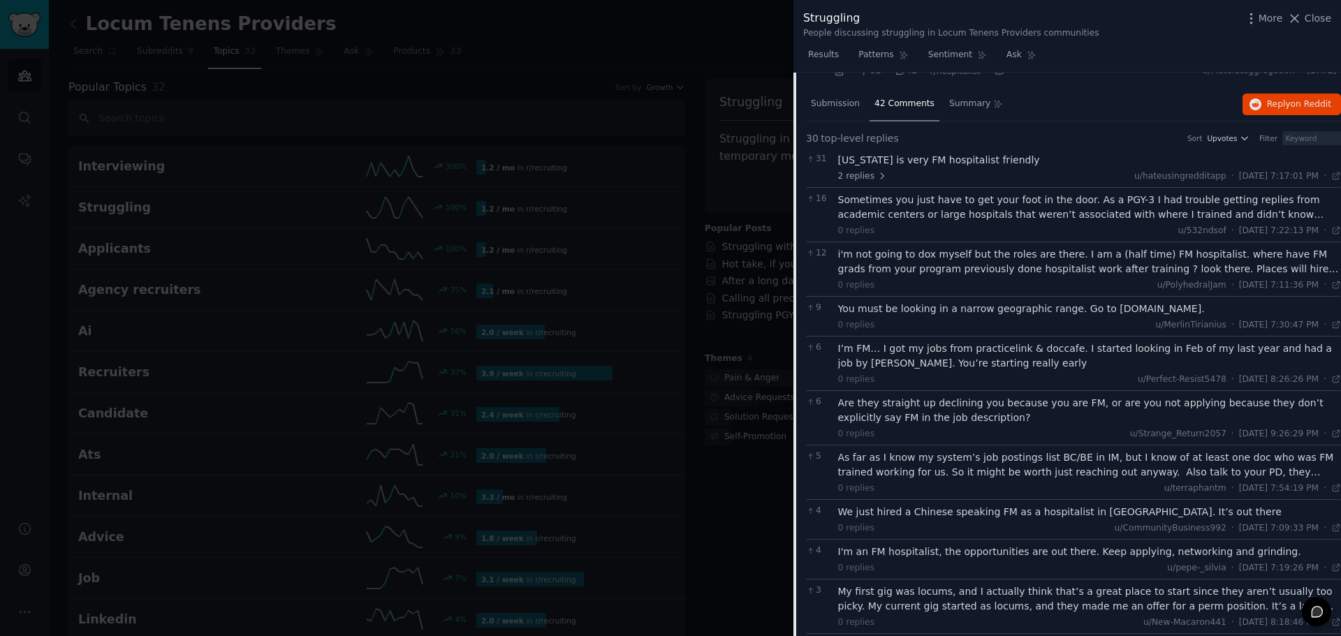
scroll to position [141, 0]
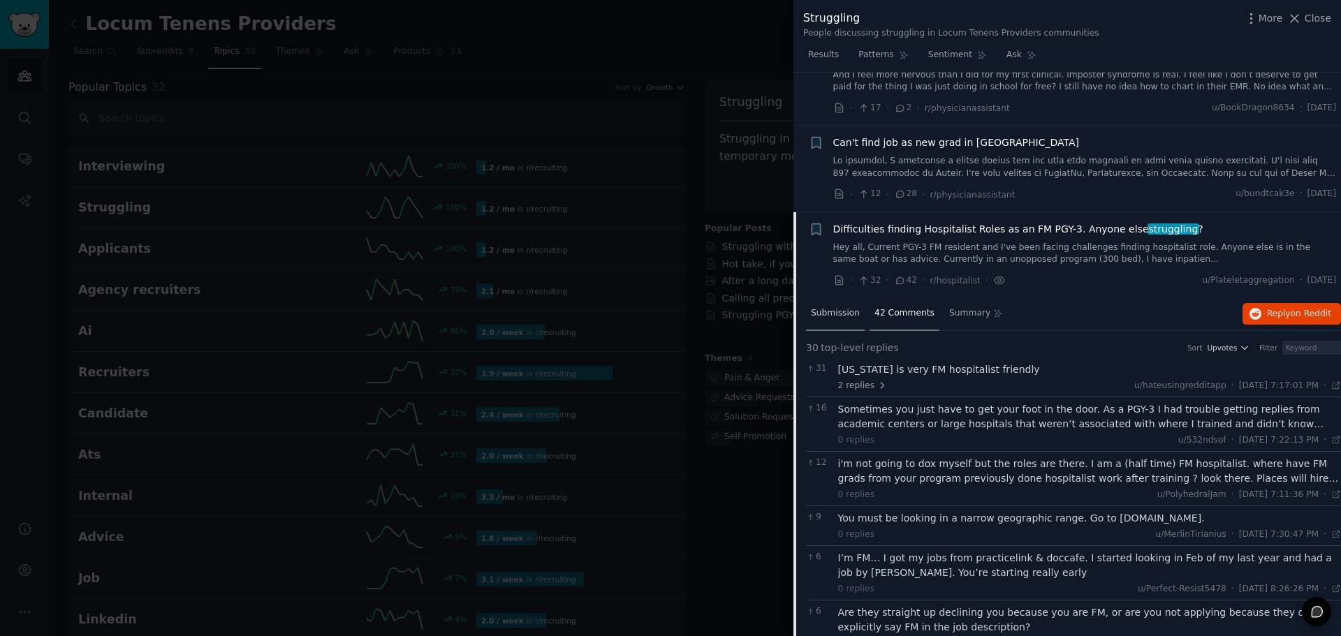
click at [828, 312] on span "Submission" at bounding box center [835, 313] width 49 height 13
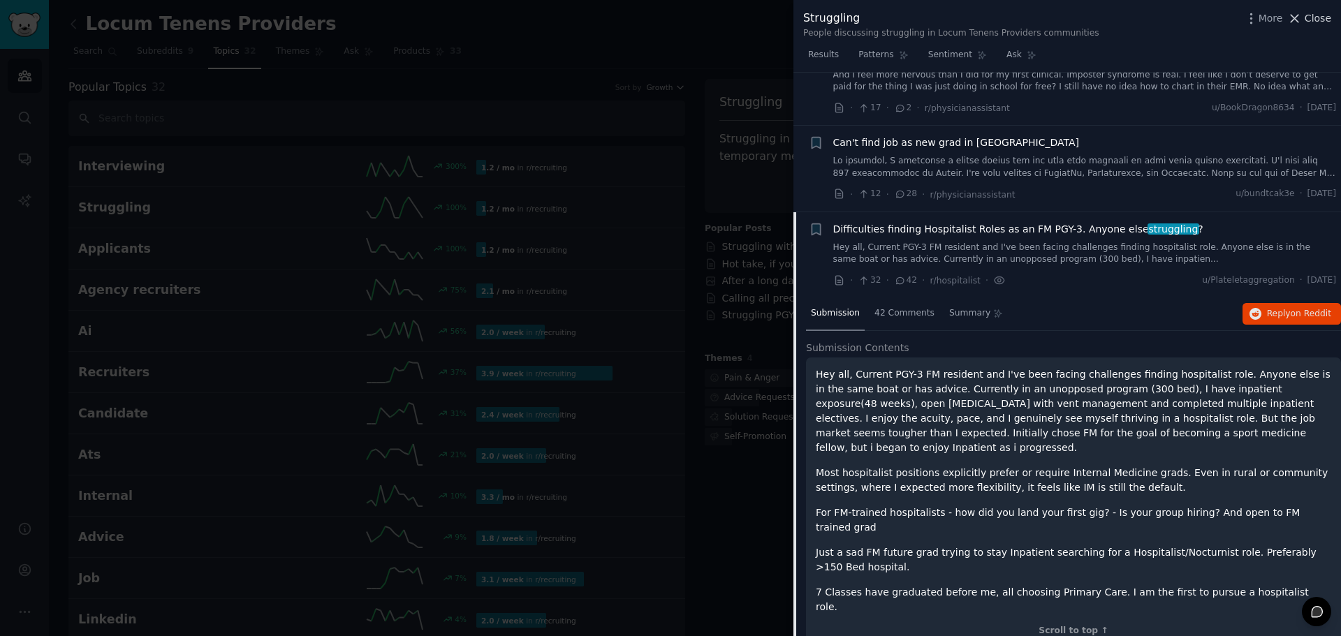
click at [1301, 22] on icon at bounding box center [1294, 18] width 15 height 15
